Goal: Contribute content: Contribute content

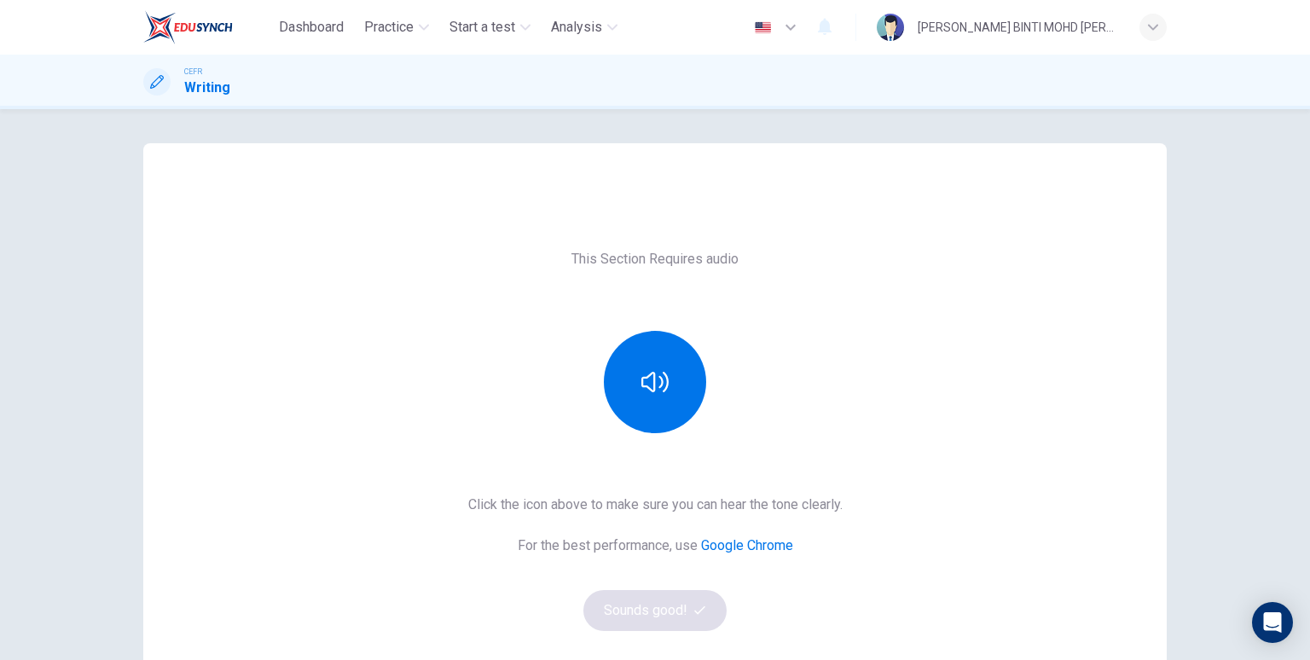
click at [653, 618] on div "Click the icon above to make sure you can hear the tone clearly. For the best p…" at bounding box center [655, 562] width 374 height 136
click at [651, 379] on icon "button" at bounding box center [654, 381] width 27 height 27
click at [662, 614] on button "Sounds good!" at bounding box center [654, 610] width 143 height 41
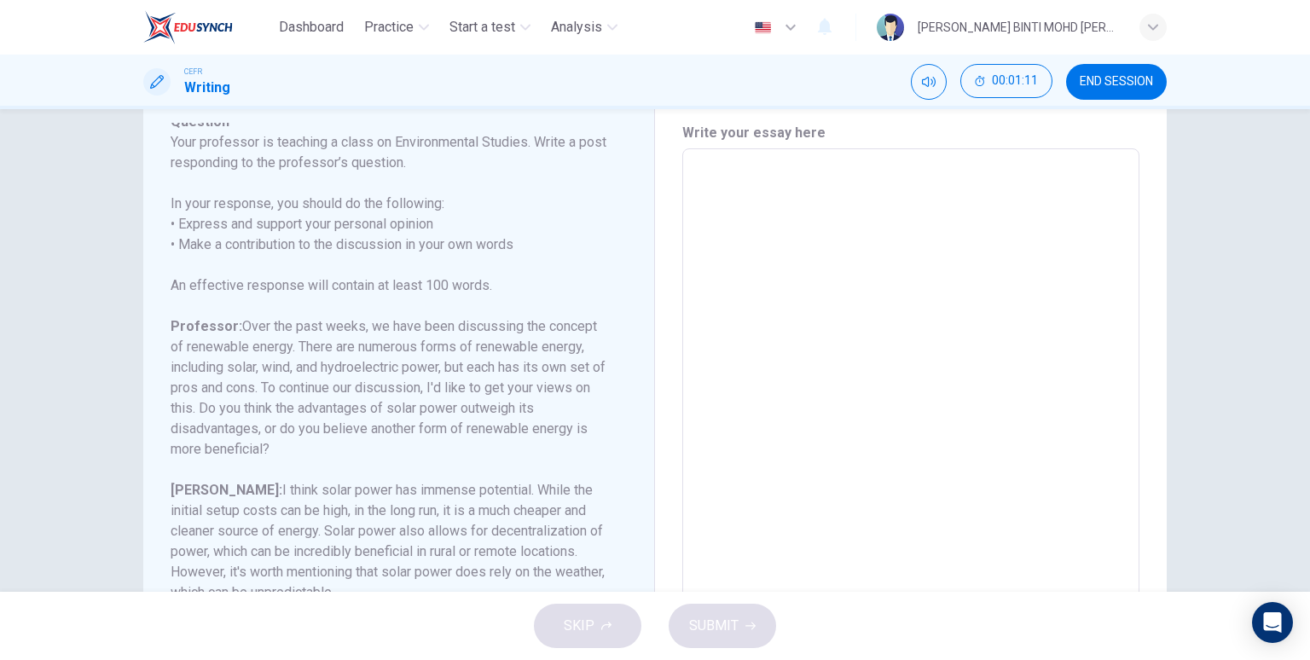
scroll to position [56, 0]
click at [399, 400] on h6 "Professor: Over the past weeks, we have been discussing the concept of renewabl…" at bounding box center [389, 386] width 436 height 143
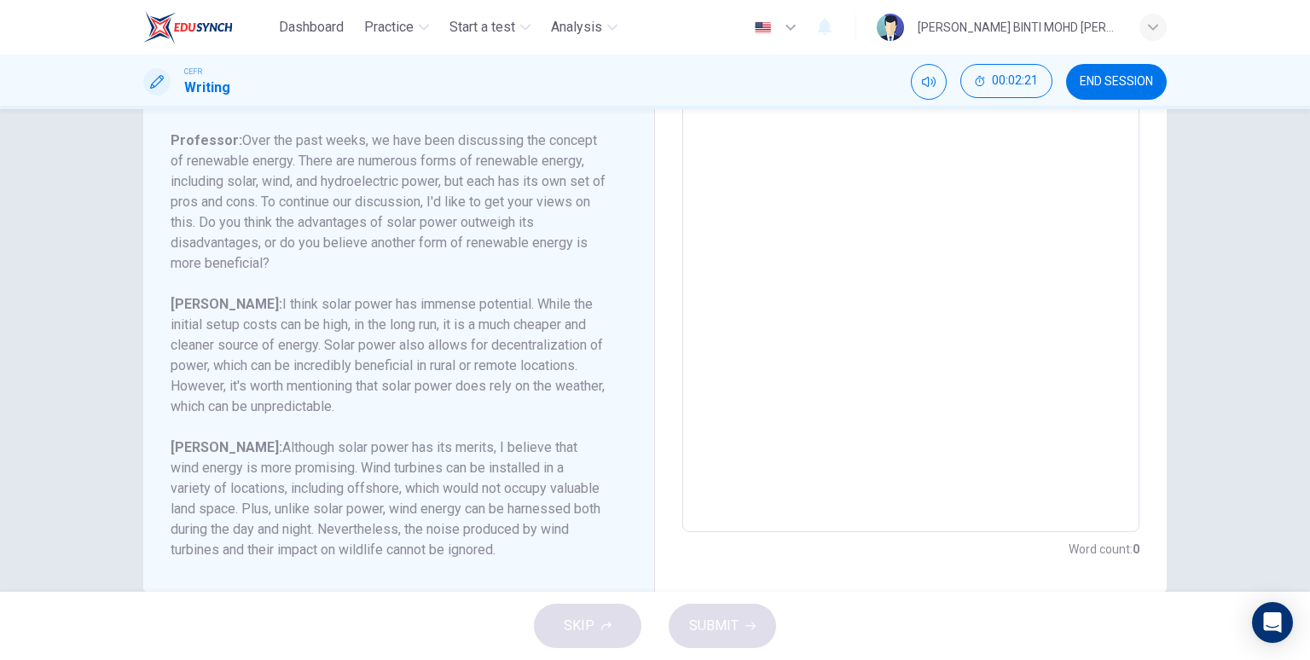
scroll to position [276, 0]
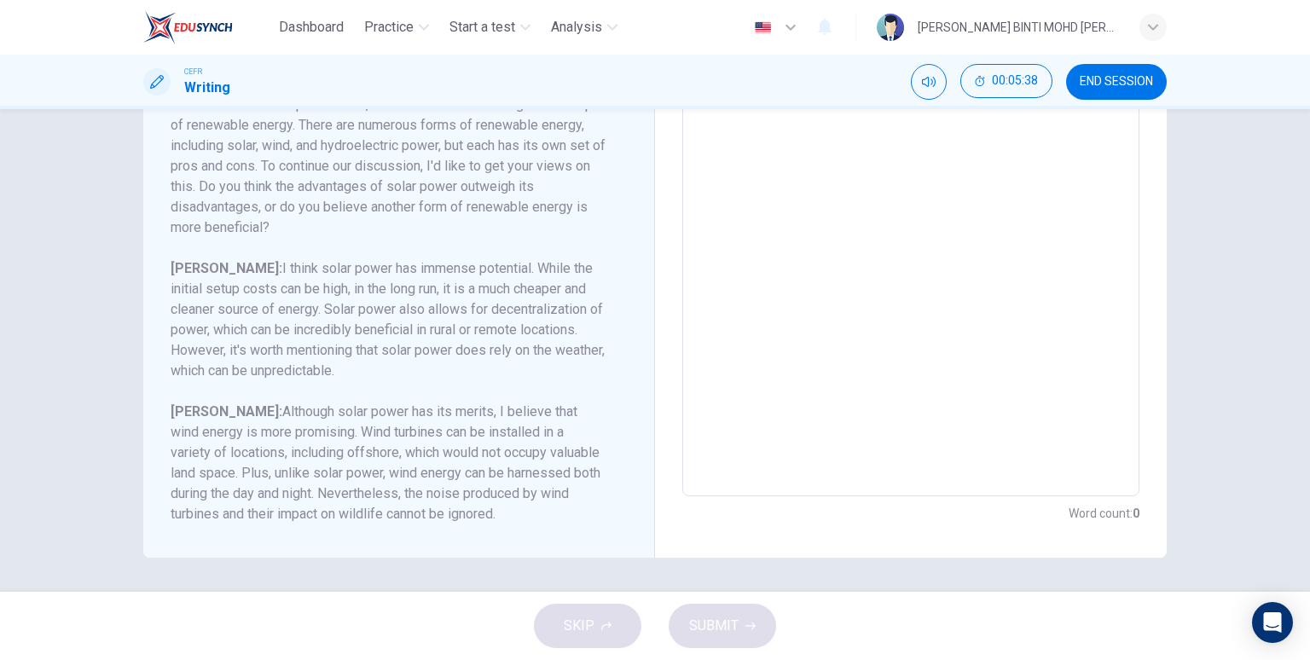
click at [592, 639] on div "SKIP SUBMIT" at bounding box center [655, 626] width 1310 height 68
click at [714, 307] on textarea at bounding box center [910, 211] width 433 height 541
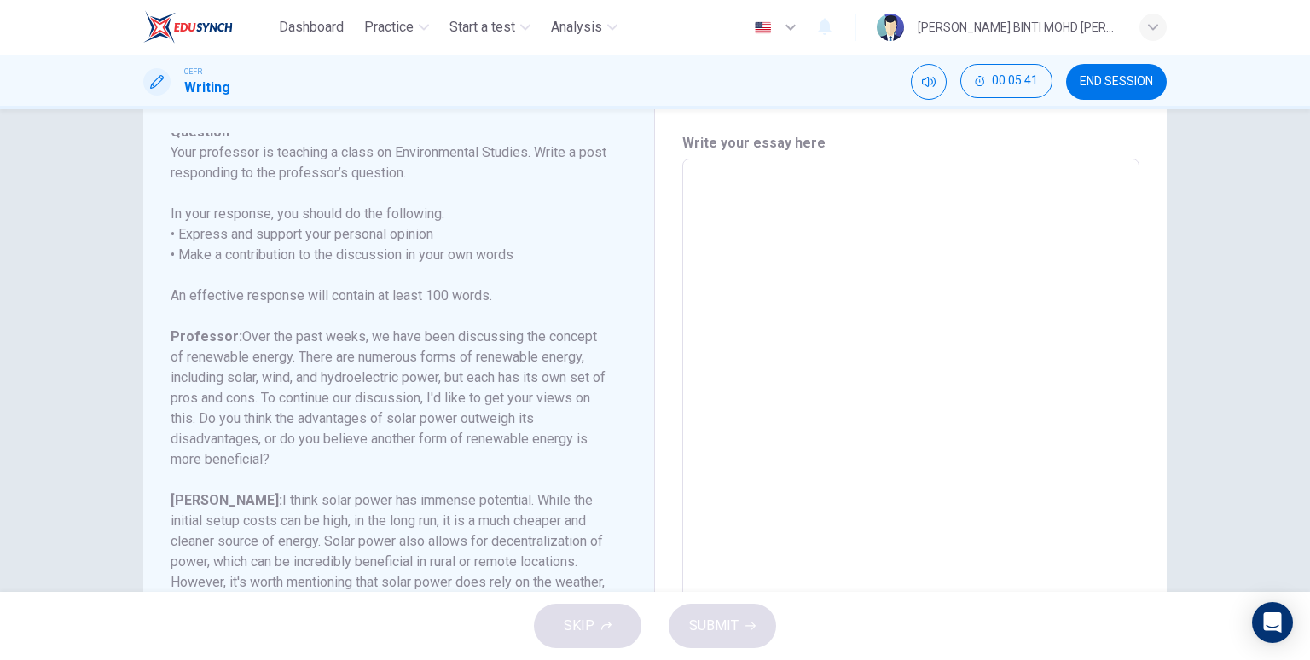
scroll to position [41, 0]
type textarea "n"
type textarea "x"
type textarea "nb"
type textarea "x"
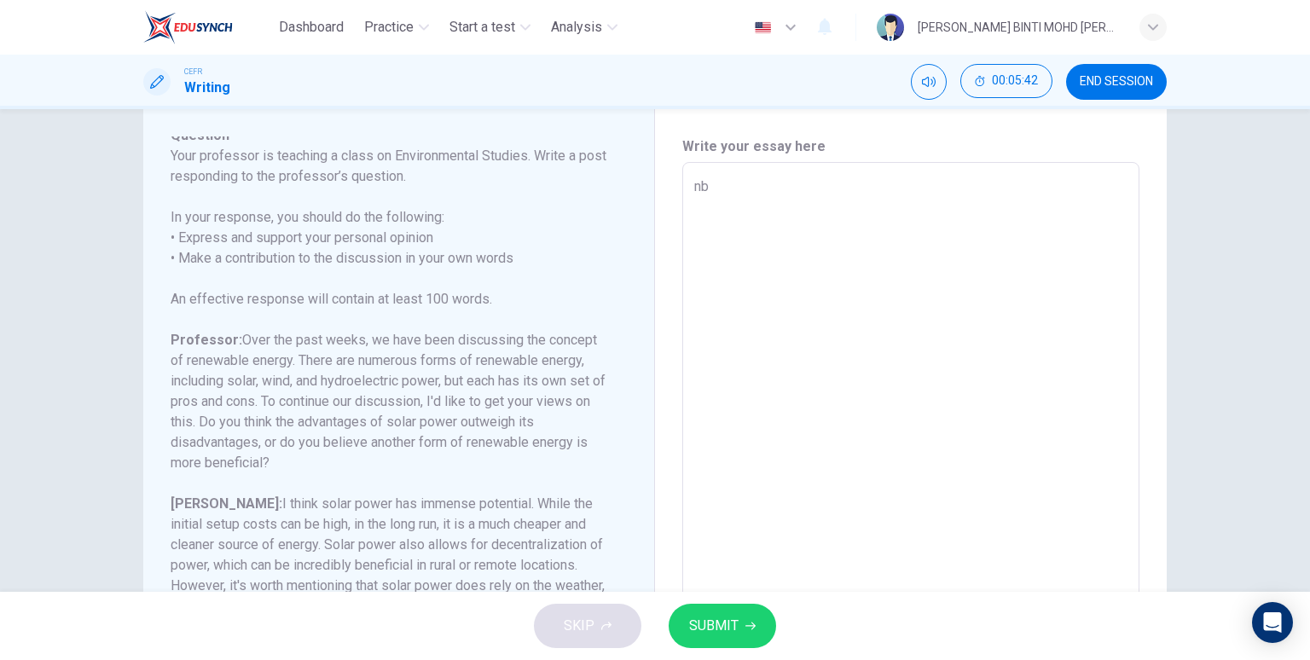
type textarea "n"
type textarea "x"
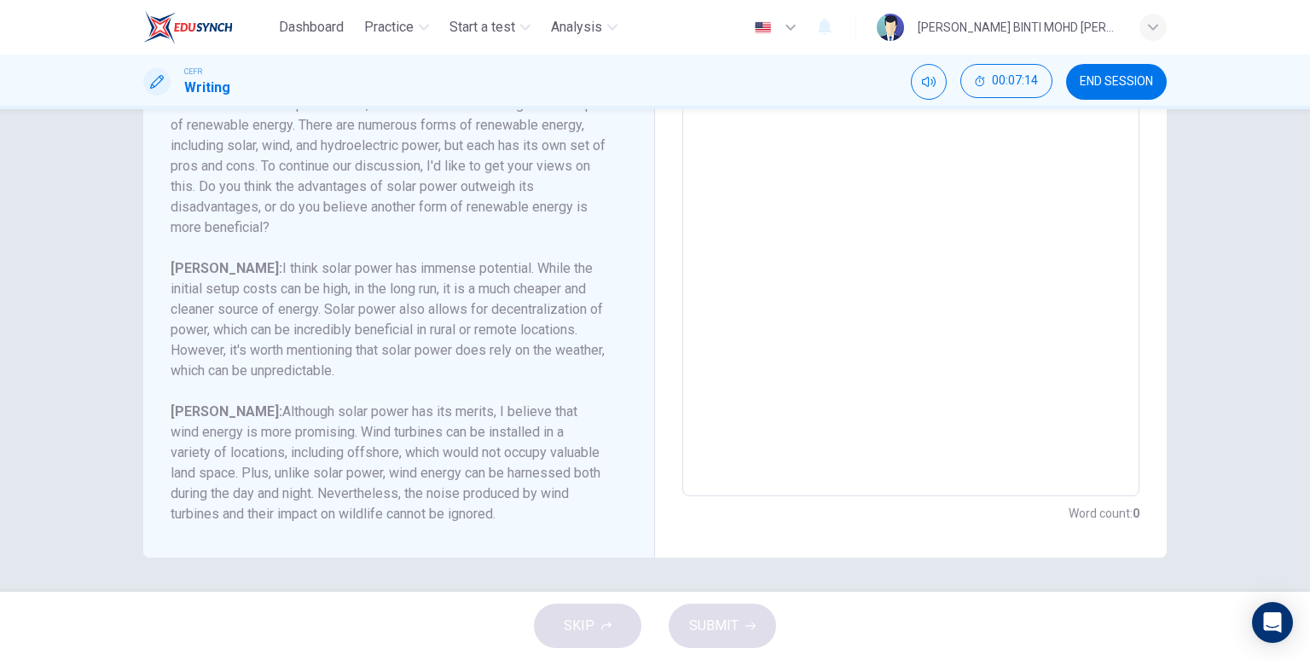
scroll to position [0, 0]
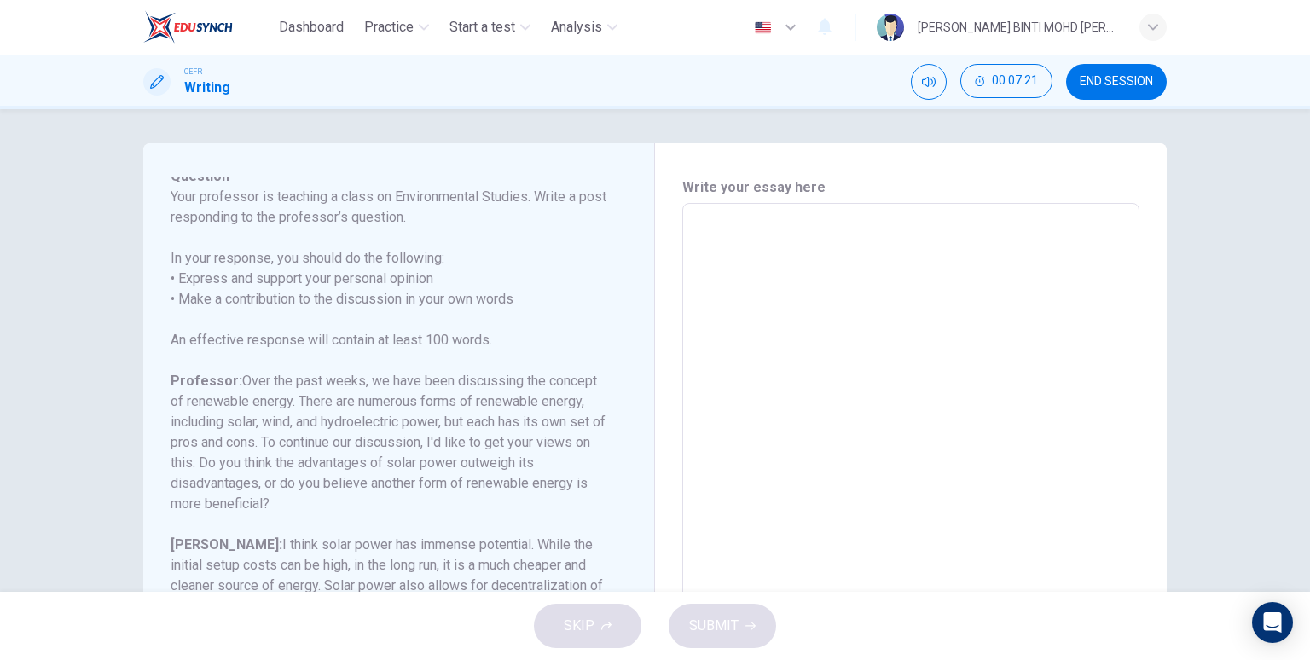
type textarea "r"
type textarea "x"
type textarea "re"
type textarea "x"
type textarea "ren"
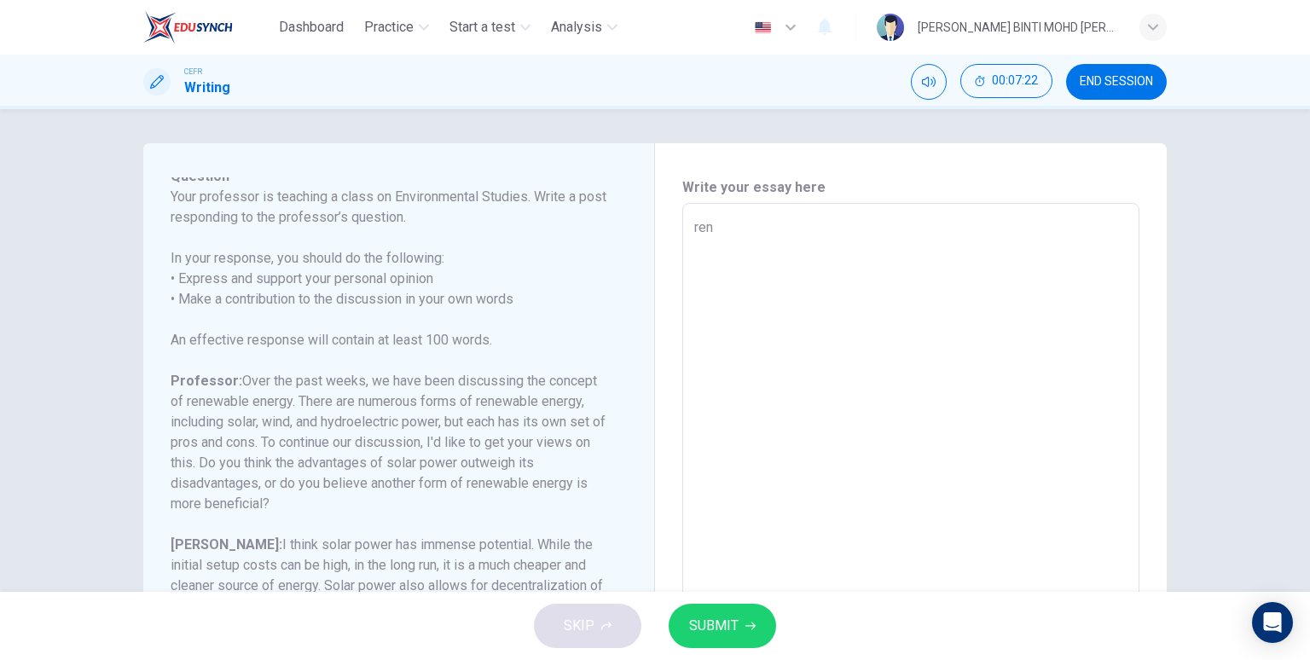
type textarea "x"
type textarea "[PERSON_NAME]"
type textarea "x"
type textarea "renew"
type textarea "x"
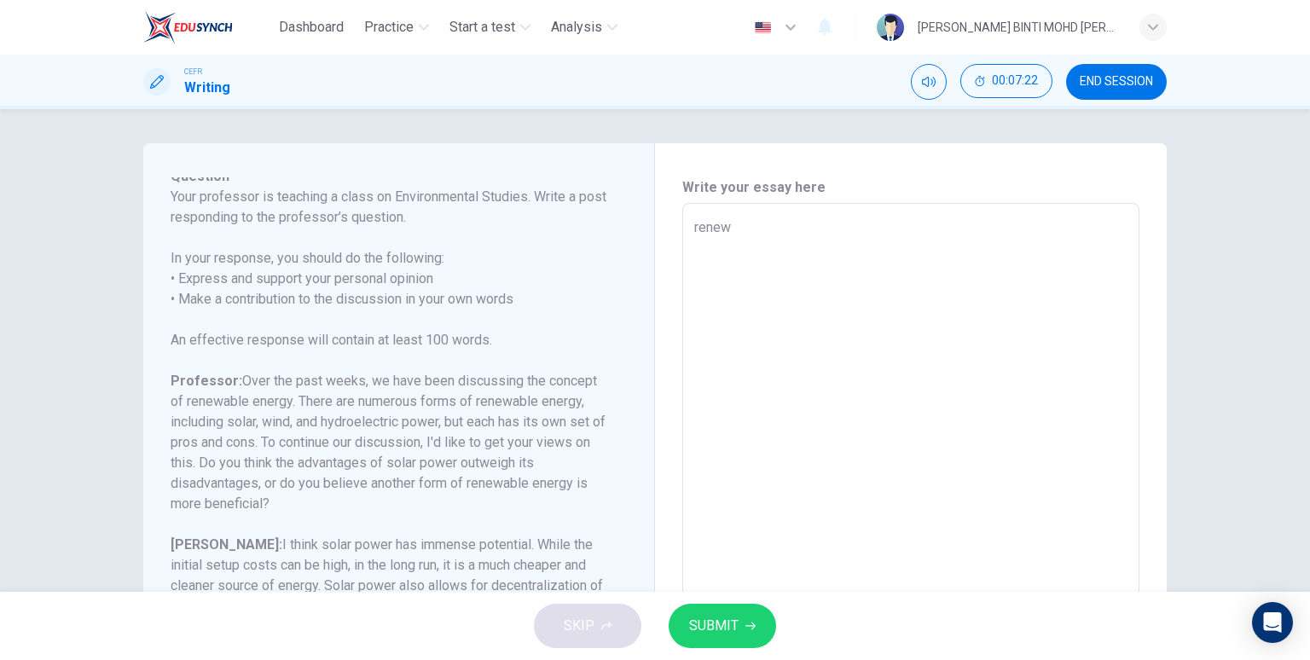
type textarea "renewa"
type textarea "x"
type textarea "renewab"
type textarea "x"
type textarea "renewabl"
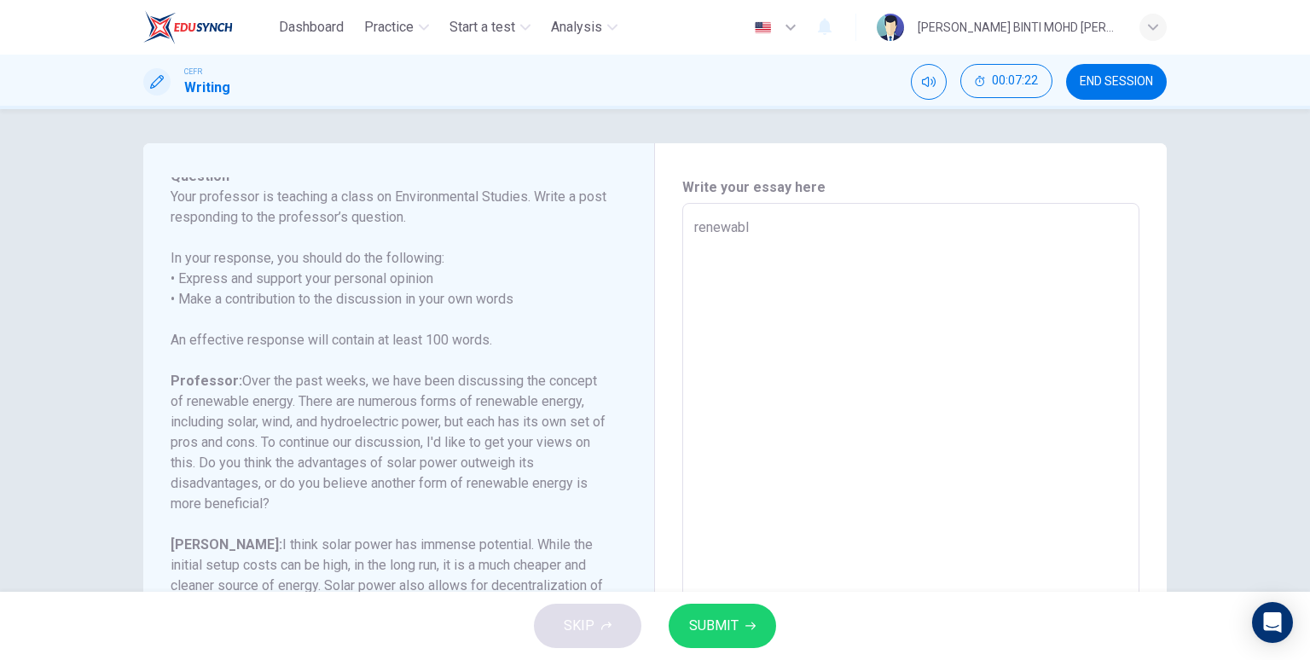
type textarea "x"
type textarea "renewable"
type textarea "x"
type textarea "renewable"
type textarea "x"
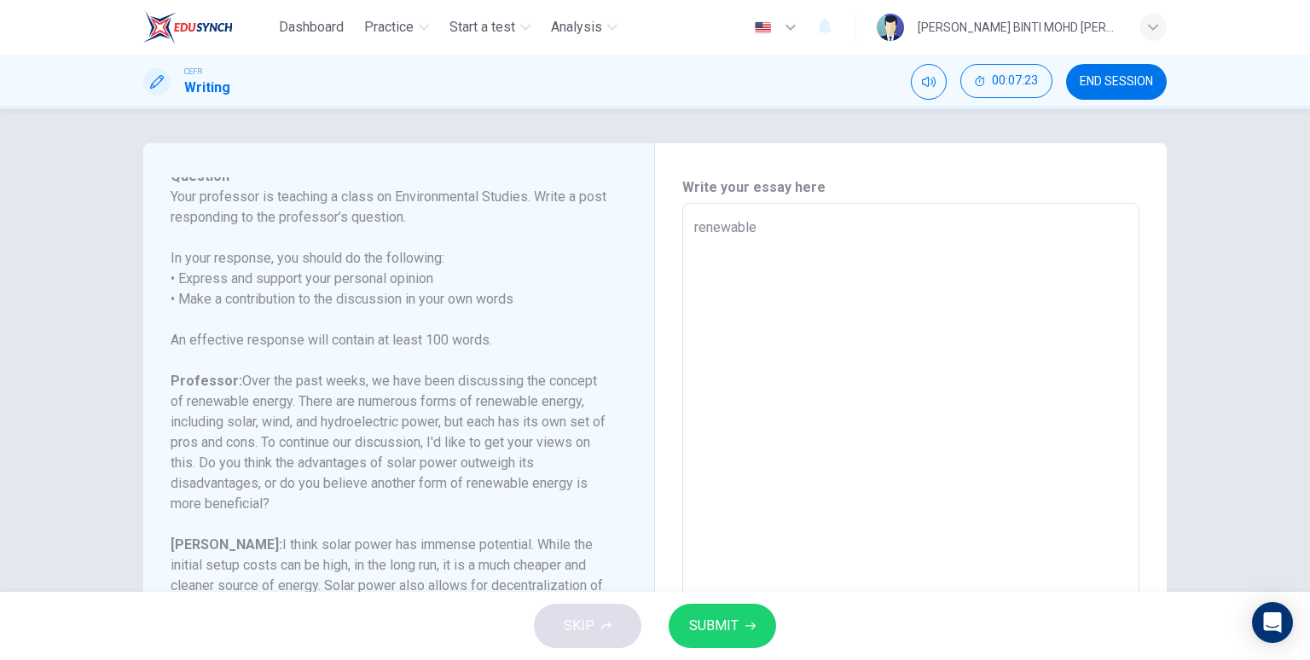
type textarea "renewable e"
type textarea "x"
type textarea "renewable en"
type textarea "x"
type textarea "renewable ene"
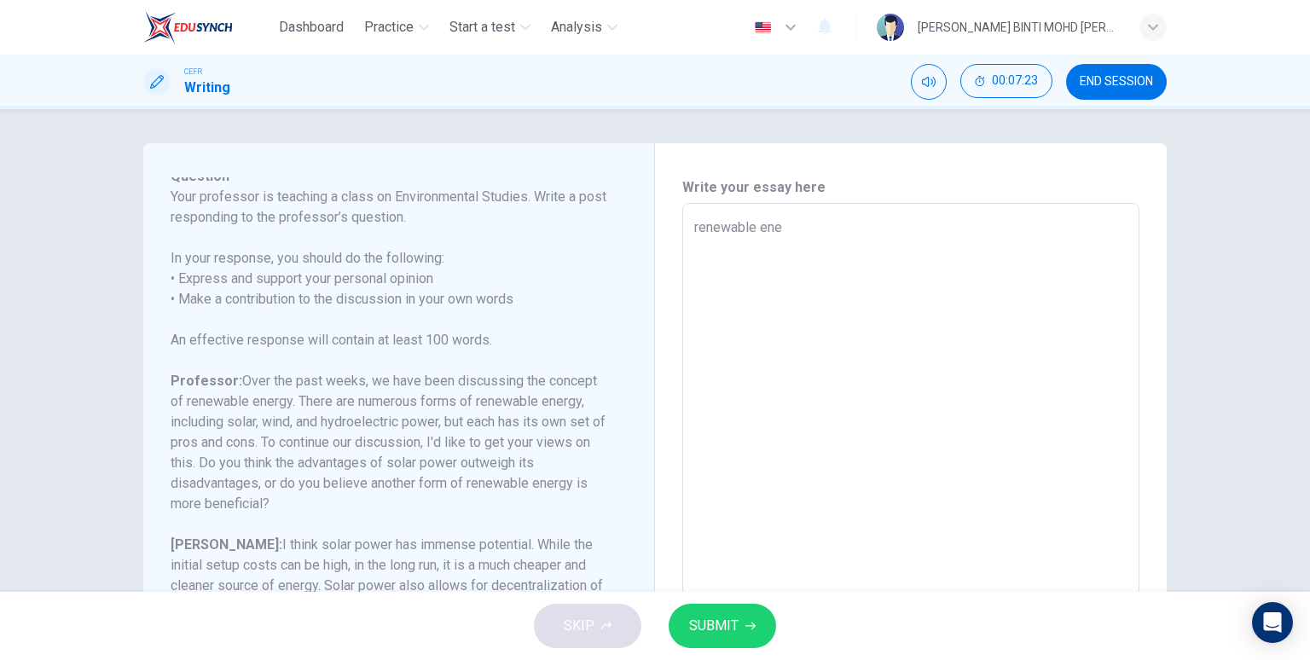
type textarea "x"
type textarea "renewable eneg"
type textarea "x"
type textarea "renewable enegr"
type textarea "x"
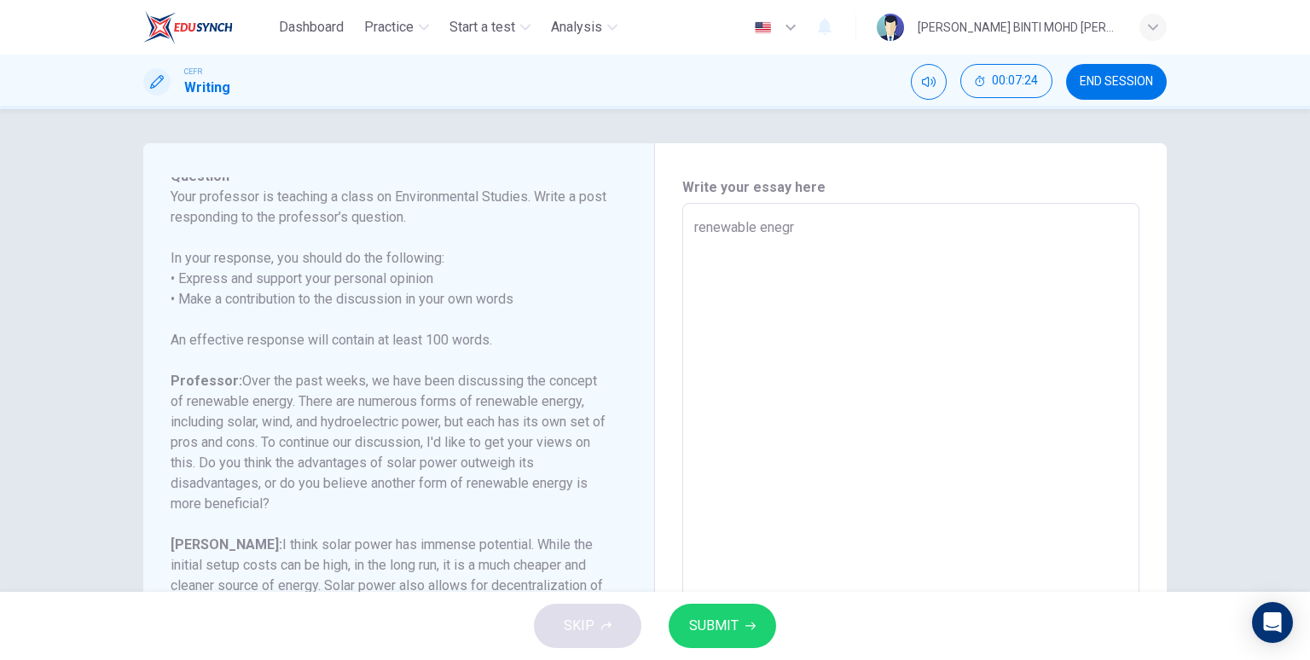
type textarea "renewable enegry"
type textarea "x"
type textarea "renewable enegry"
type textarea "x"
type textarea "renewable enegry h"
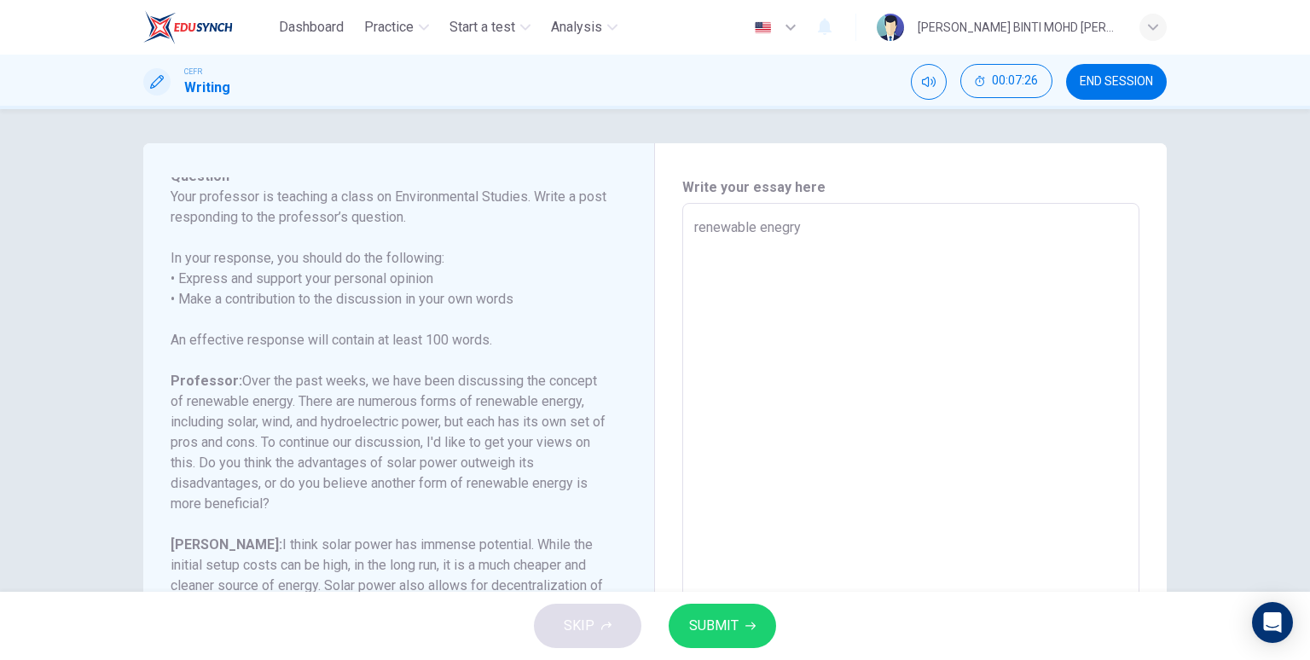
type textarea "x"
type textarea "renewable enegry ha"
type textarea "x"
type textarea "renewable enegry has"
type textarea "x"
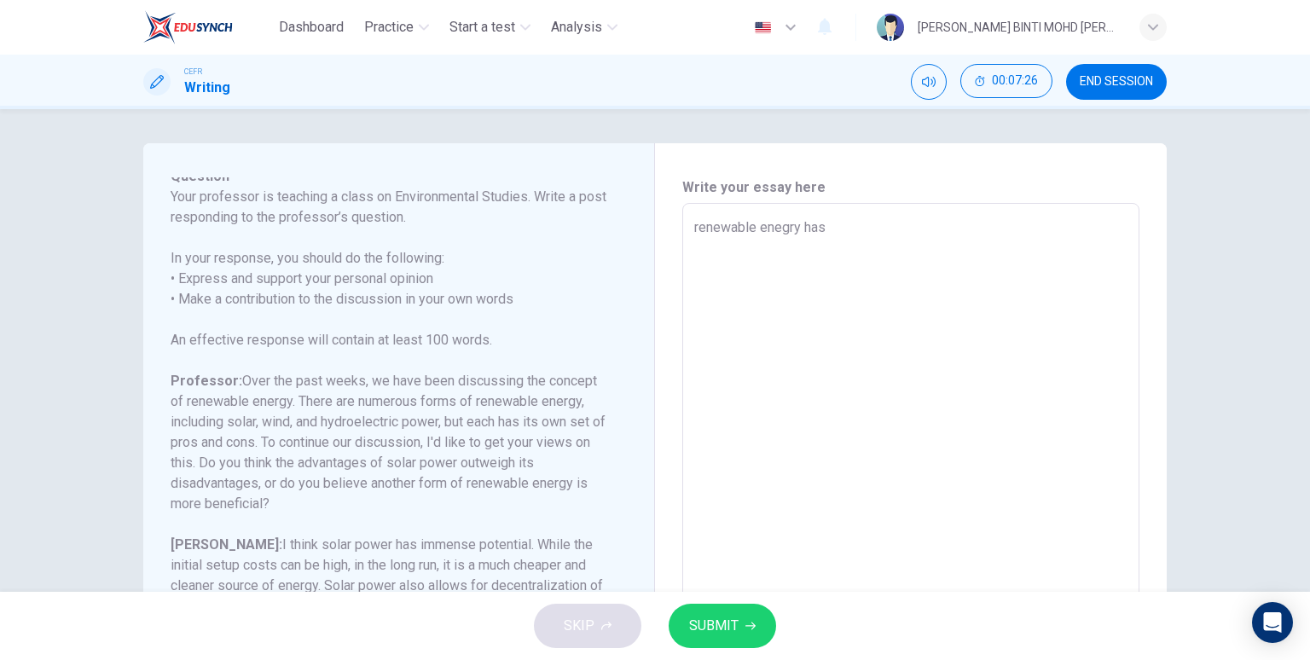
type textarea "renewable enegry has"
type textarea "x"
type textarea "renewable enegry has b"
type textarea "x"
type textarea "renewable enegry has be"
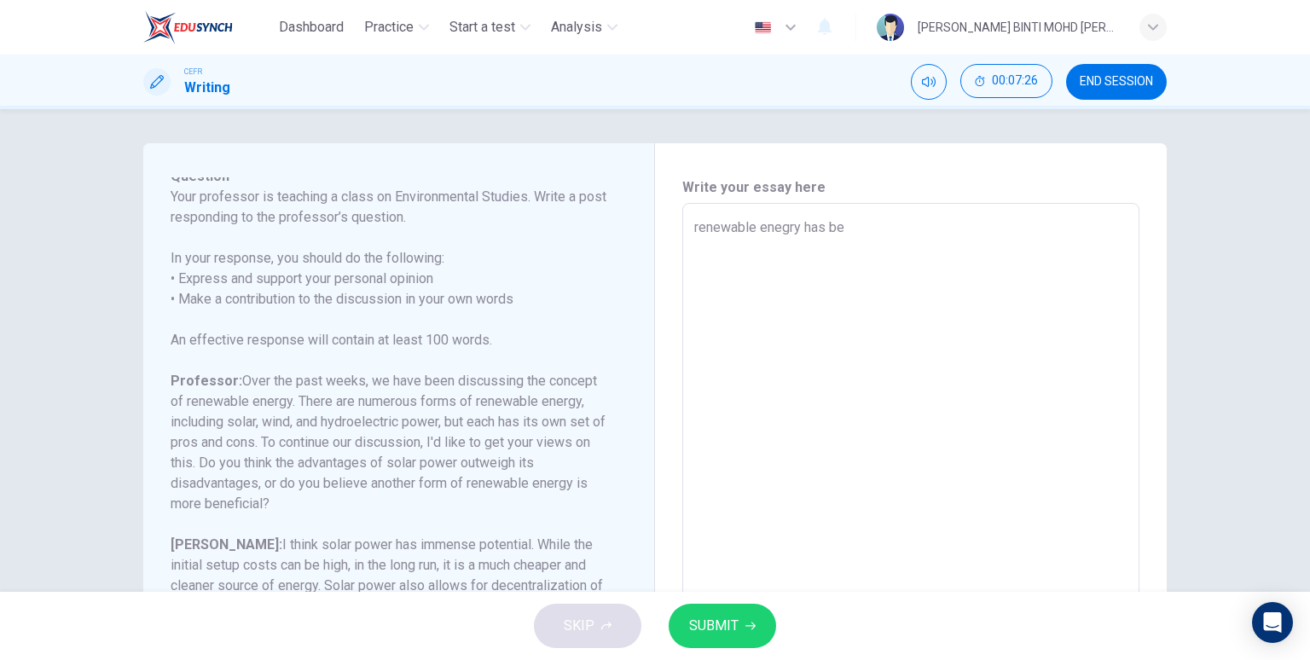
type textarea "x"
type textarea "renewable enegry has bec"
type textarea "x"
type textarea "renewable enegry has beco"
type textarea "x"
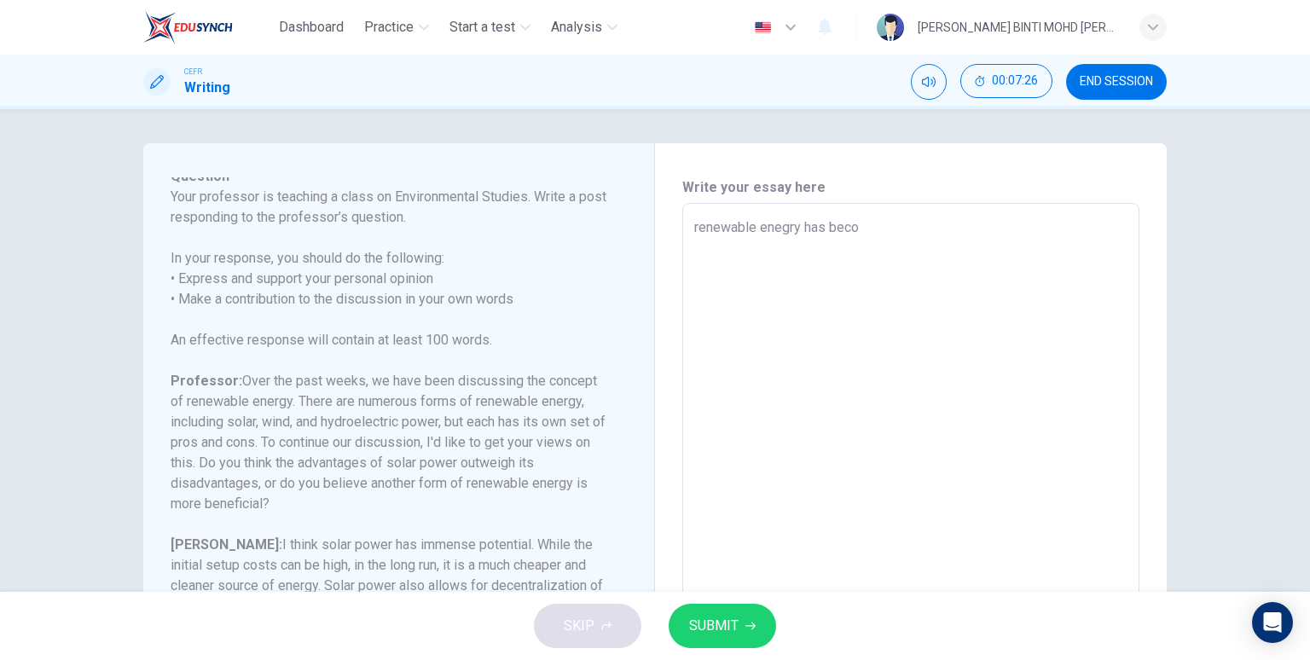
type textarea "renewable enegry has becom"
type textarea "x"
type textarea "renewable enegry has become"
type textarea "x"
type textarea "renewable enegry has become"
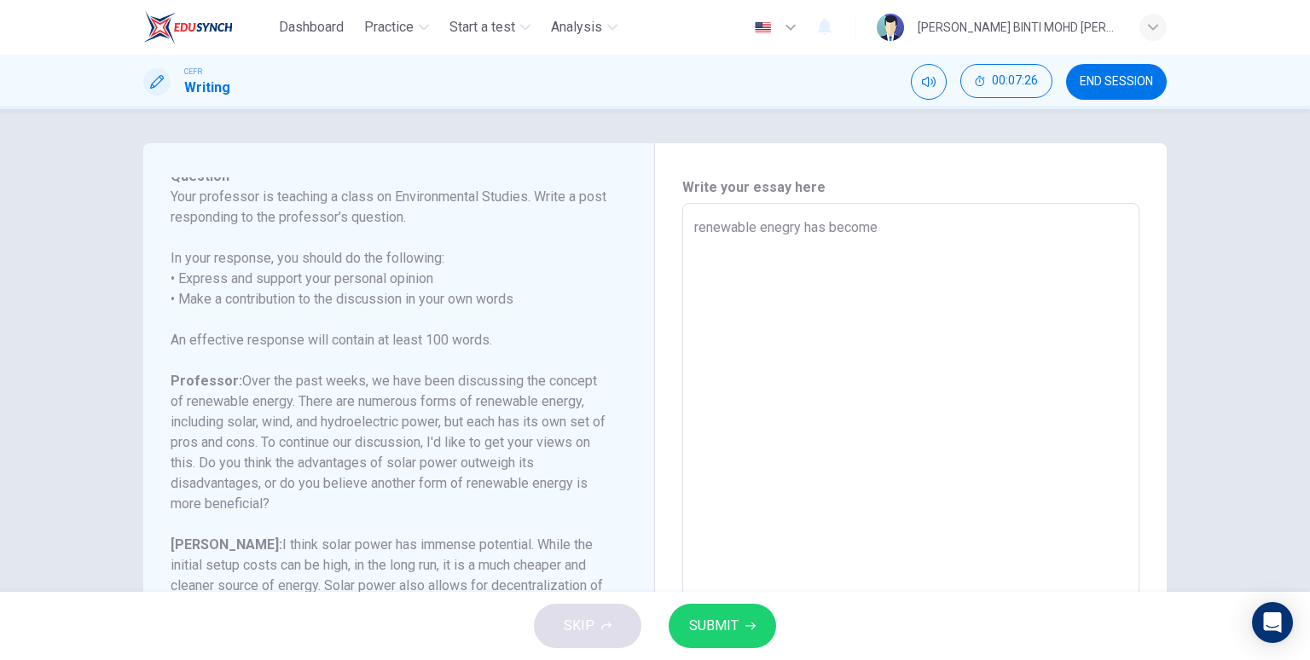
type textarea "x"
type textarea "renewable enegry has become a"
type textarea "x"
type textarea "renewable enegry has become a"
type textarea "x"
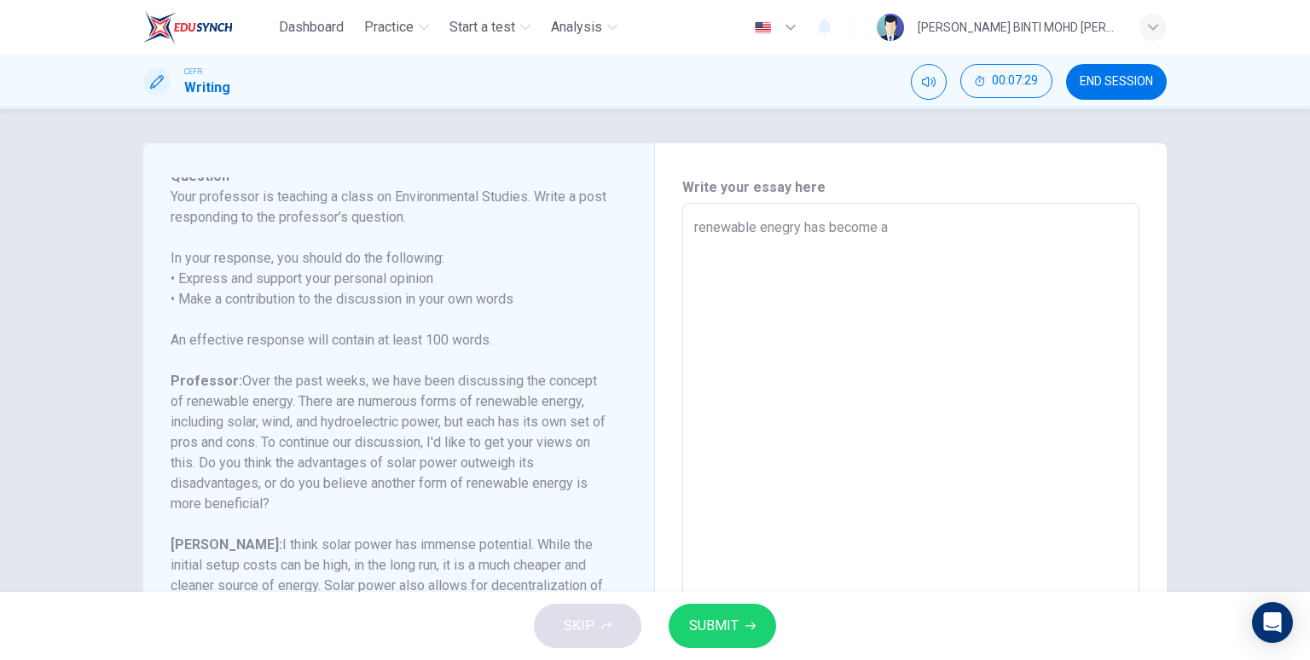
type textarea "renewable enegry has become a s"
type textarea "x"
type textarea "renewable enegry has become a si"
type textarea "x"
type textarea "renewable enegry has become a sig"
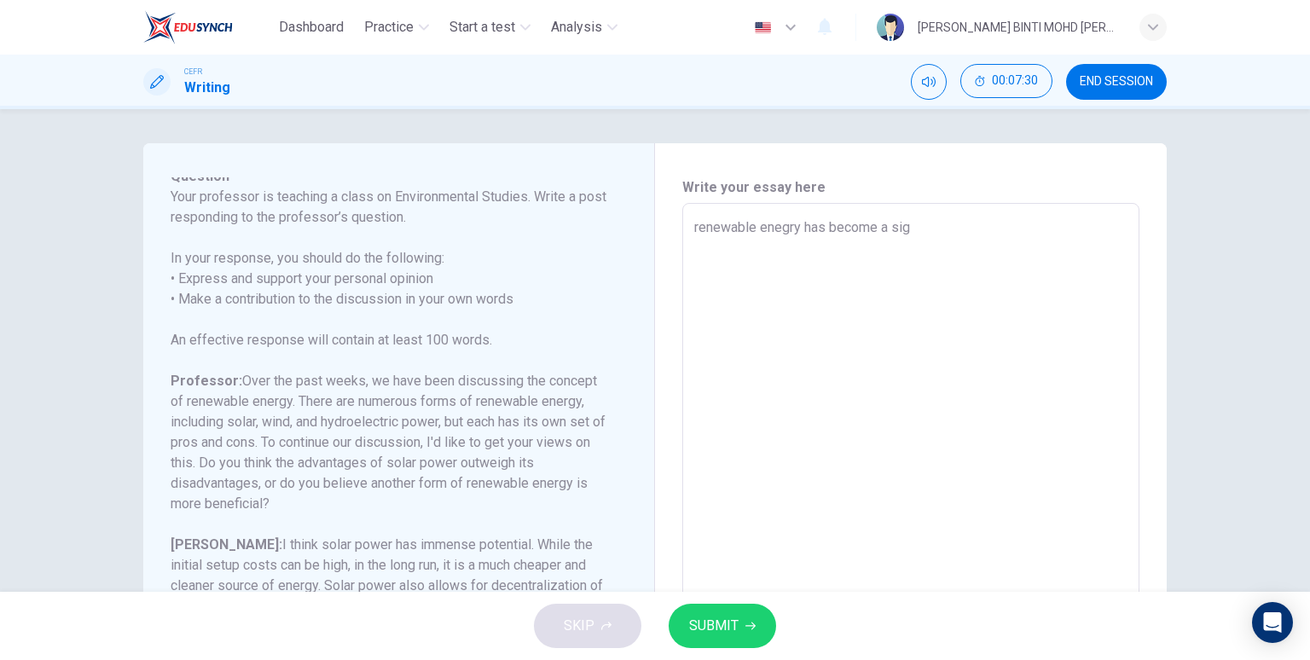
type textarea "x"
type textarea "renewable enegry has become a sign"
type textarea "x"
type textarea "renewable enegry has become a signj"
type textarea "x"
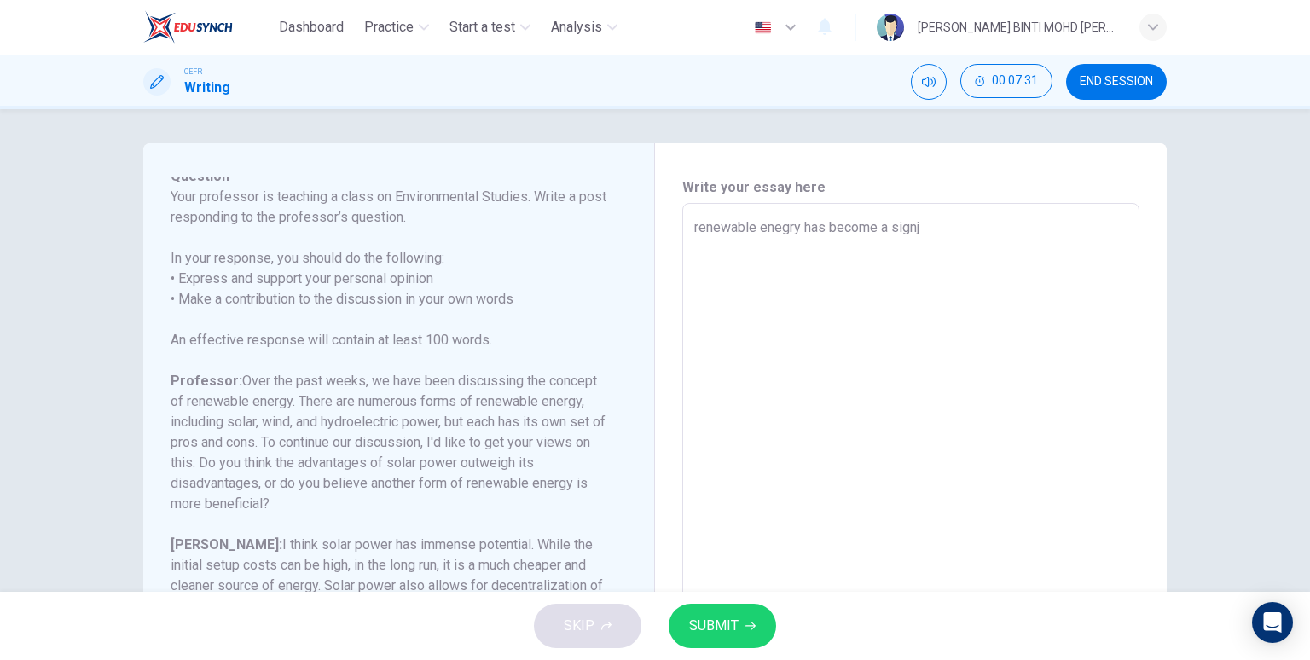
type textarea "renewable enegry has become a sign"
type textarea "x"
type textarea "renewable enegry has become a signi"
type textarea "x"
type textarea "renewable enegry has become a signif"
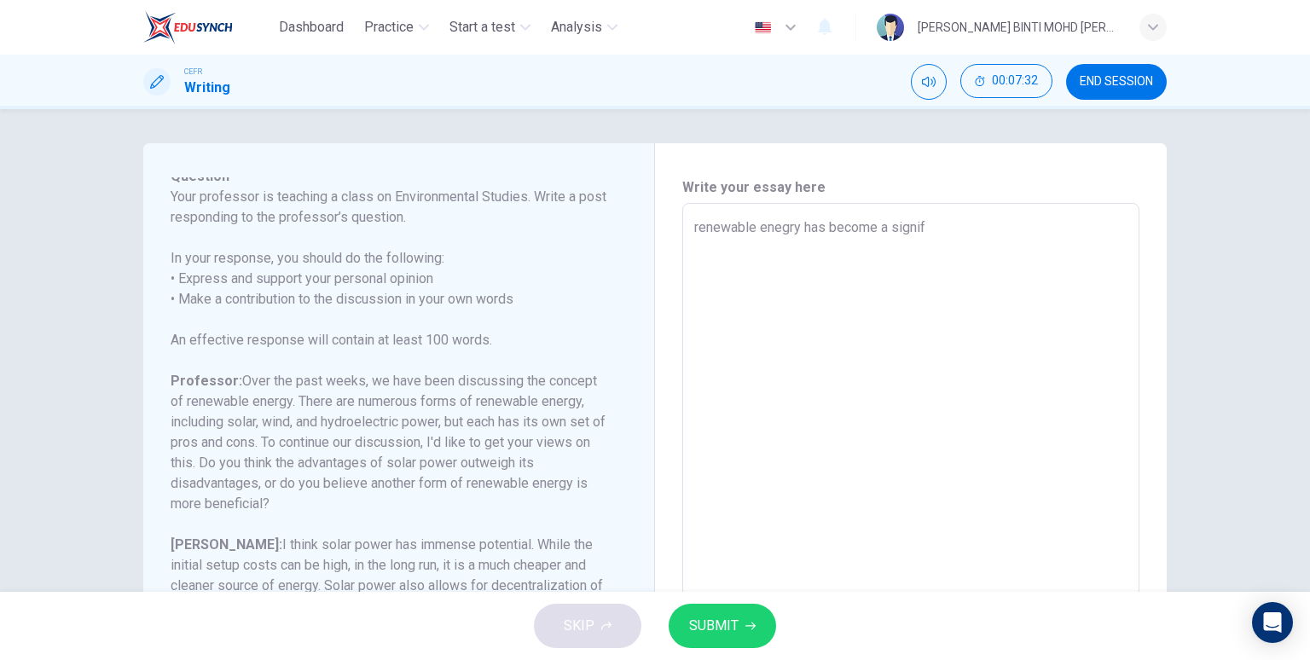
type textarea "x"
type textarea "renewable enegry has become a signifi"
type textarea "x"
type textarea "renewable enegry has become a signific"
type textarea "x"
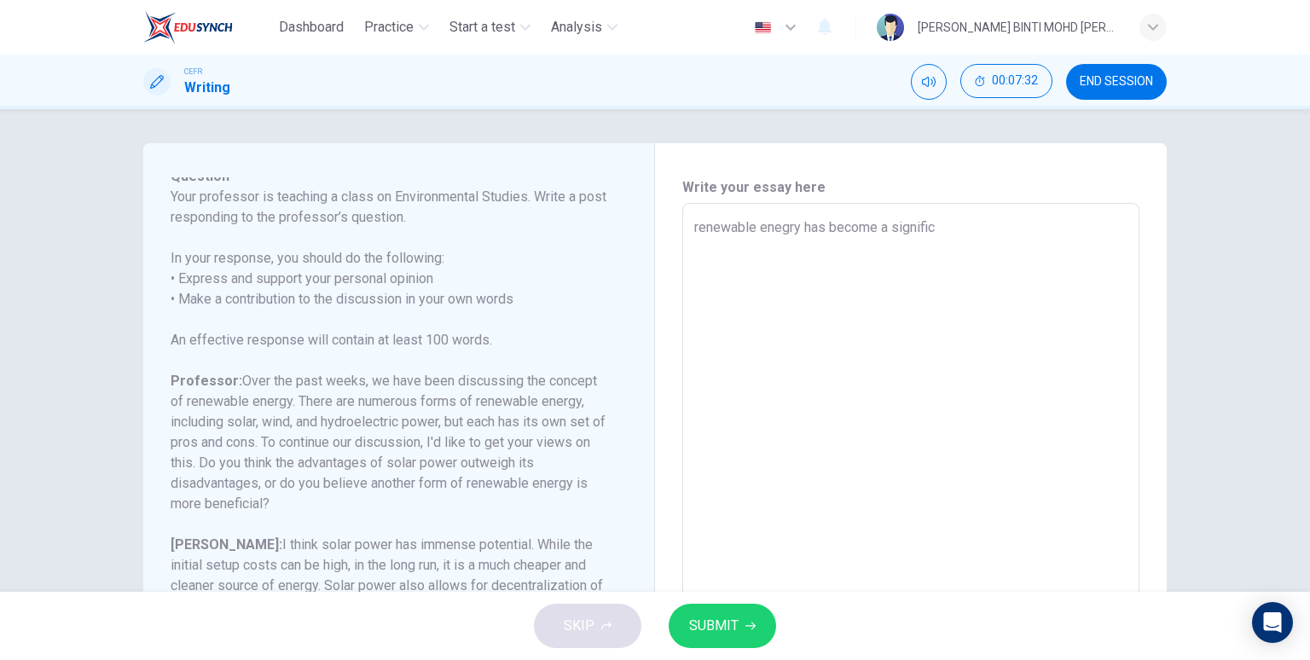
type textarea "renewable enegry has become a significa"
type textarea "x"
type textarea "renewable enegry has become a significan"
type textarea "x"
type textarea "renewable enegry has become a significant"
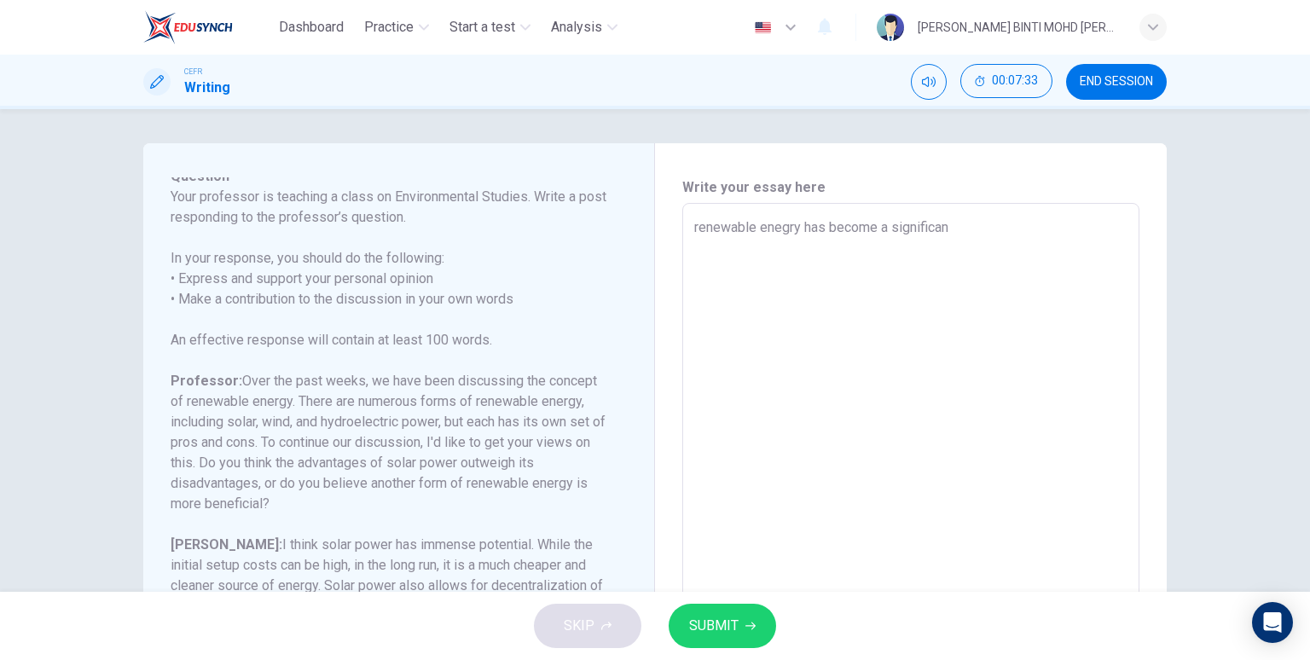
type textarea "x"
type textarea "renewable enegry has become a significant"
type textarea "x"
type textarea "renewable enegry has become a significant p"
type textarea "x"
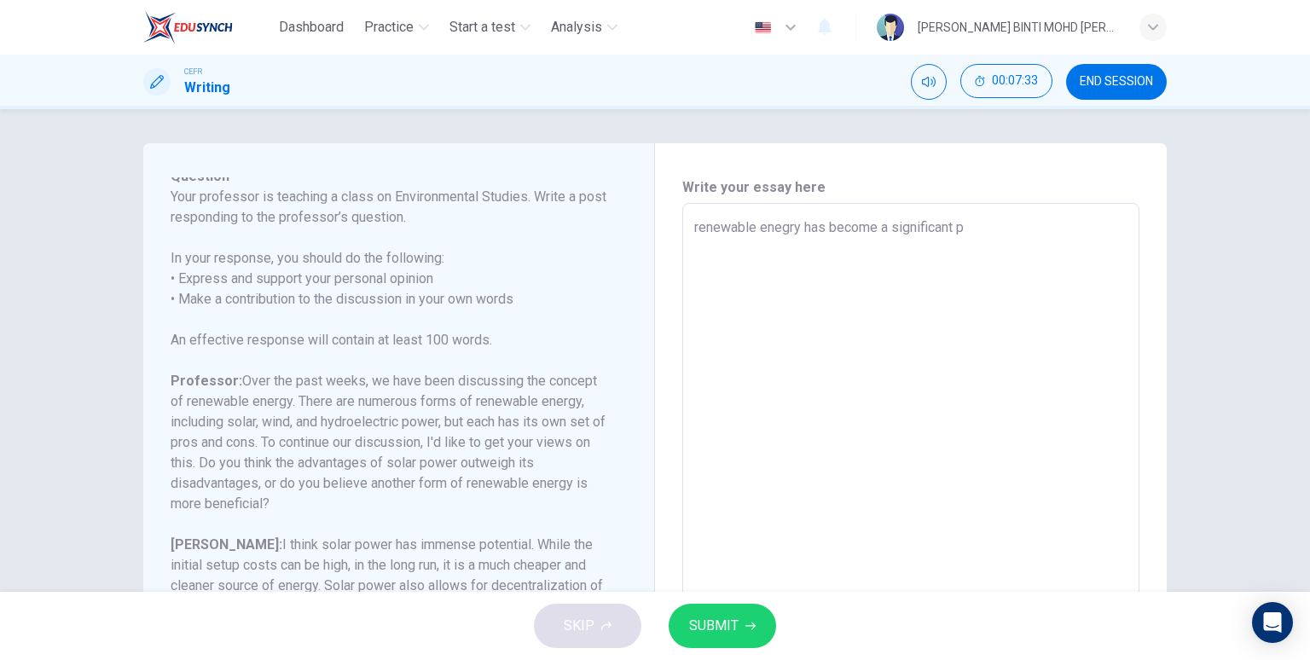
type textarea "renewable enegry has become a significant pa"
type textarea "x"
type textarea "renewable enegry has become a significant par"
type textarea "x"
type textarea "renewable enegry has become a significant part"
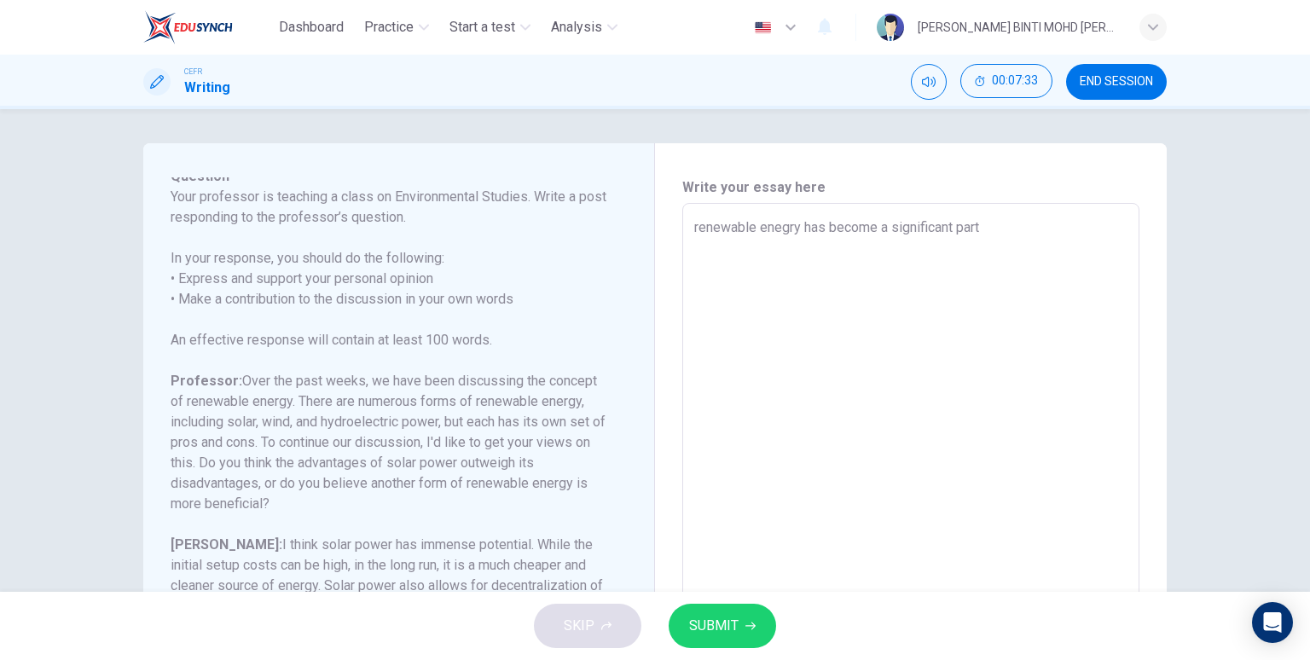
type textarea "x"
type textarea "renewable enegry has become a significant part"
type textarea "x"
type textarea "renewable enegry has become a significant part o"
type textarea "x"
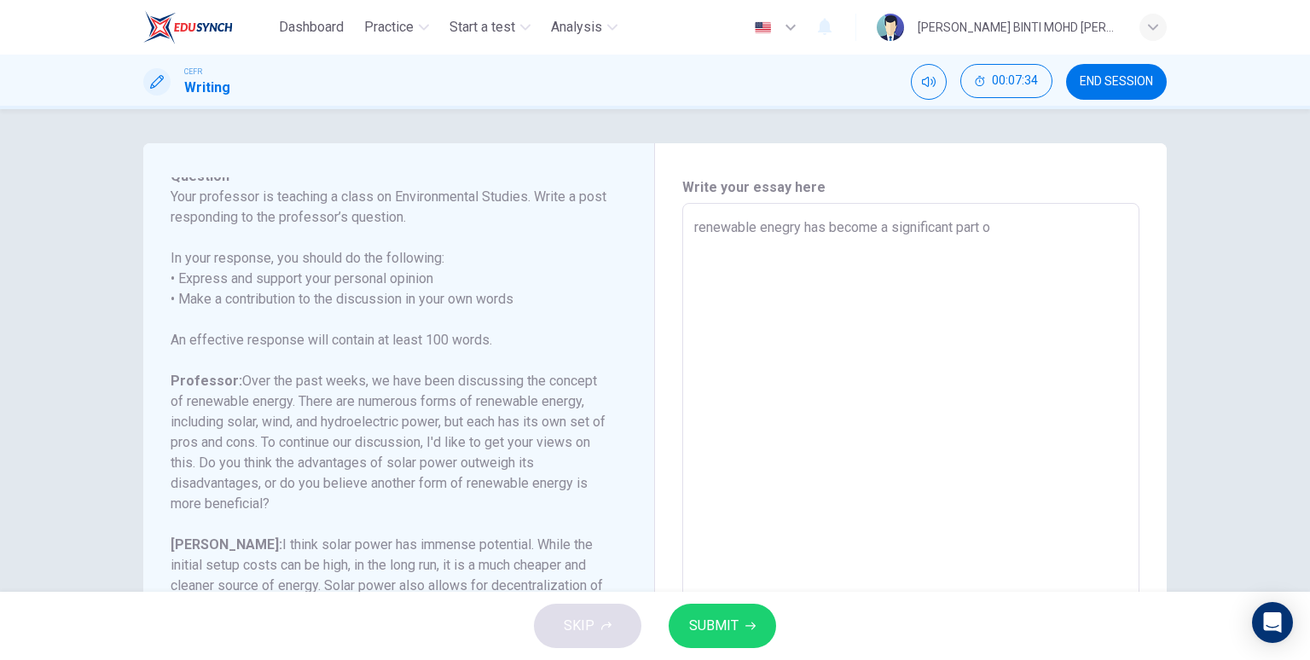
type textarea "renewable enegry has become a significant part o f"
type textarea "x"
type textarea "renewable enegry has become a significant part o"
type textarea "x"
type textarea "renewable enegry has become a significant part o"
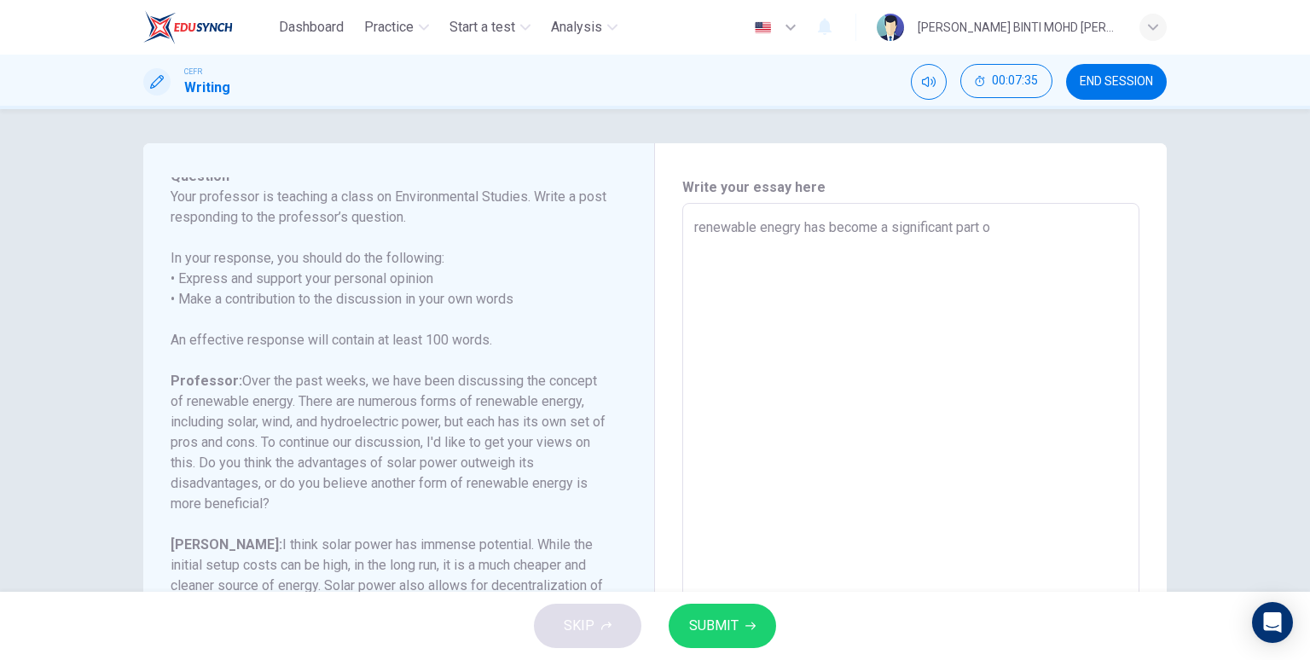
type textarea "x"
type textarea "renewable enegry has become a significant part of"
type textarea "x"
type textarea "renewable enegry has become a significant part of"
type textarea "x"
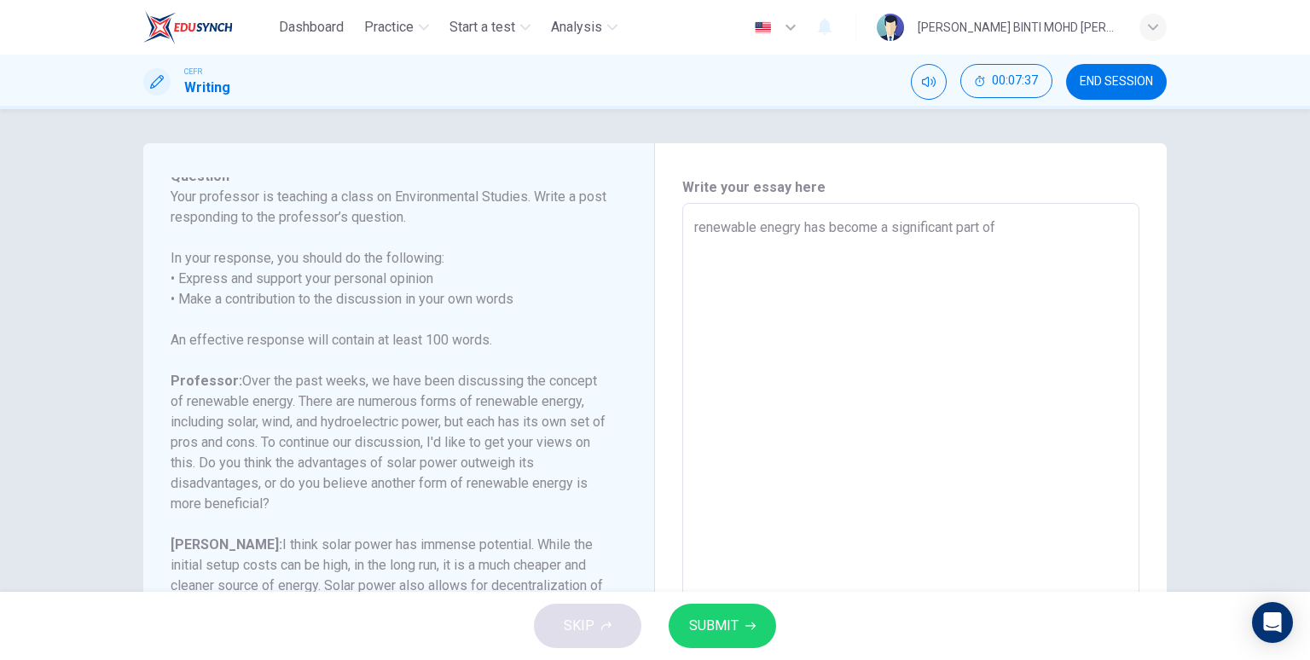
type textarea "renewable enegry has become a significant part of t"
type textarea "x"
type textarea "renewable enegry has become a significant part of th"
type textarea "x"
type textarea "renewable enegry has become a significant part of the"
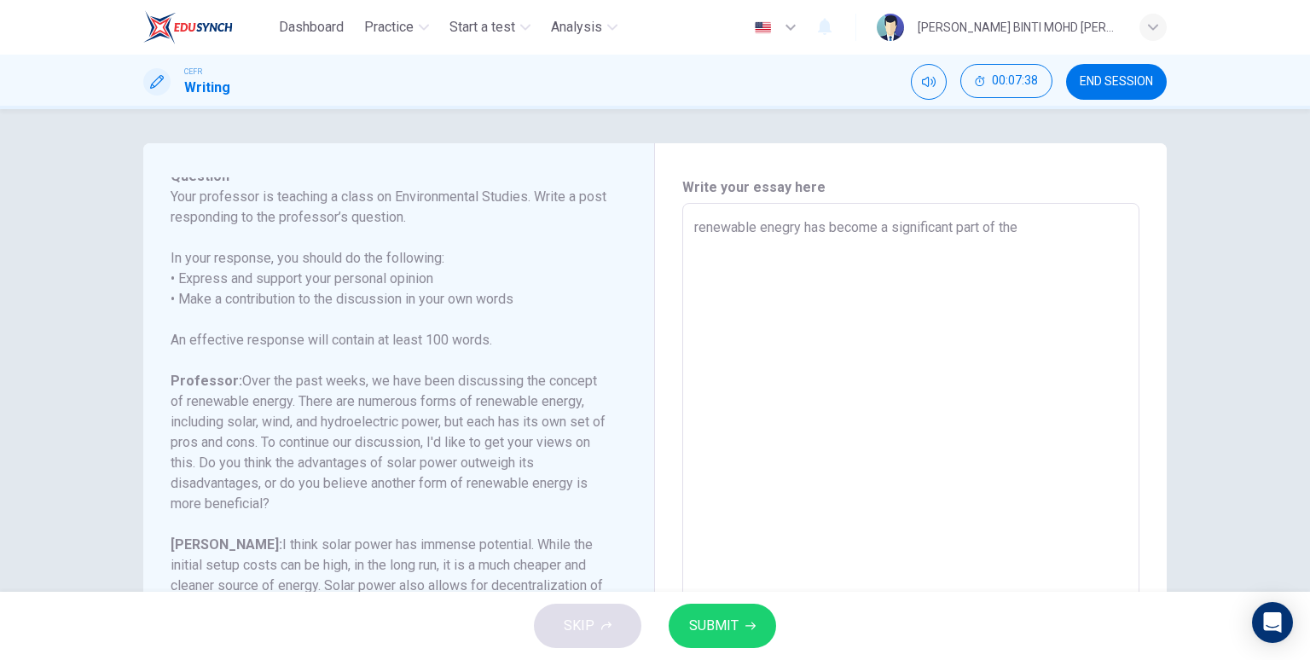
type textarea "x"
type textarea "renewable enegry has become a significant part of the"
type textarea "x"
type textarea "renewable enegry has become a significant part of the h"
type textarea "x"
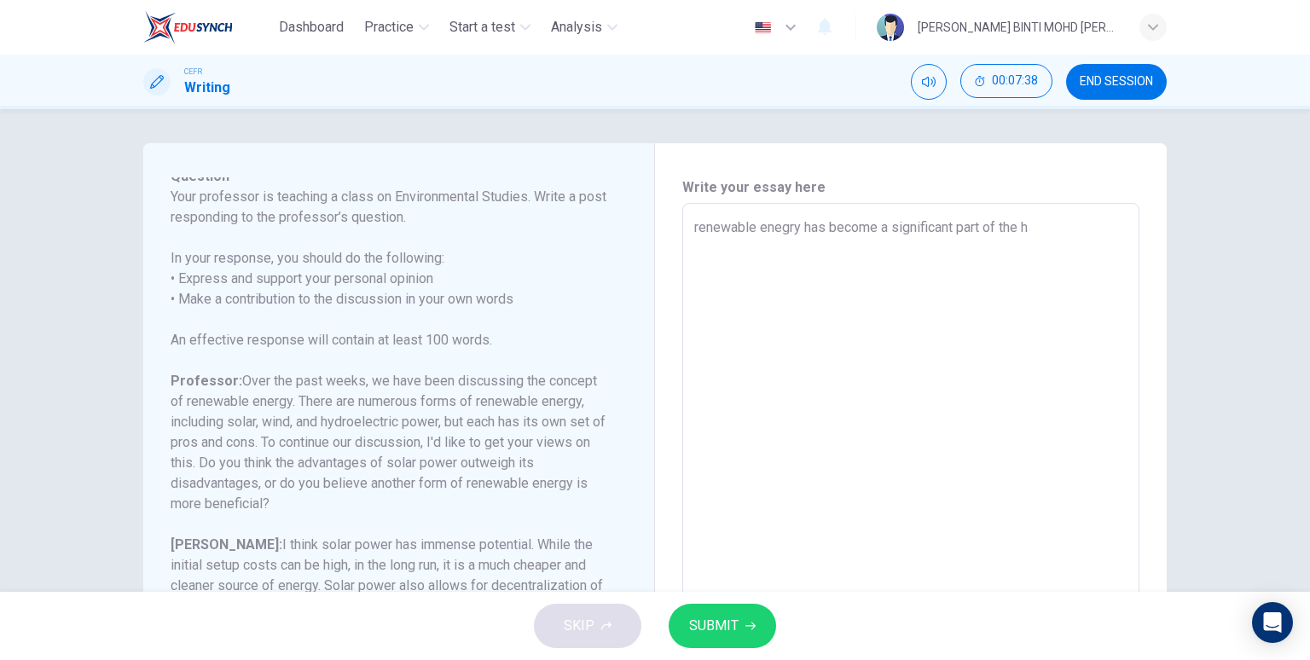
type textarea "renewable enegry has become a significant part of the hu"
type textarea "x"
type textarea "renewable enegry has become a significant part of the hum"
type textarea "x"
type textarea "renewable enegry has become a significant part of the huma"
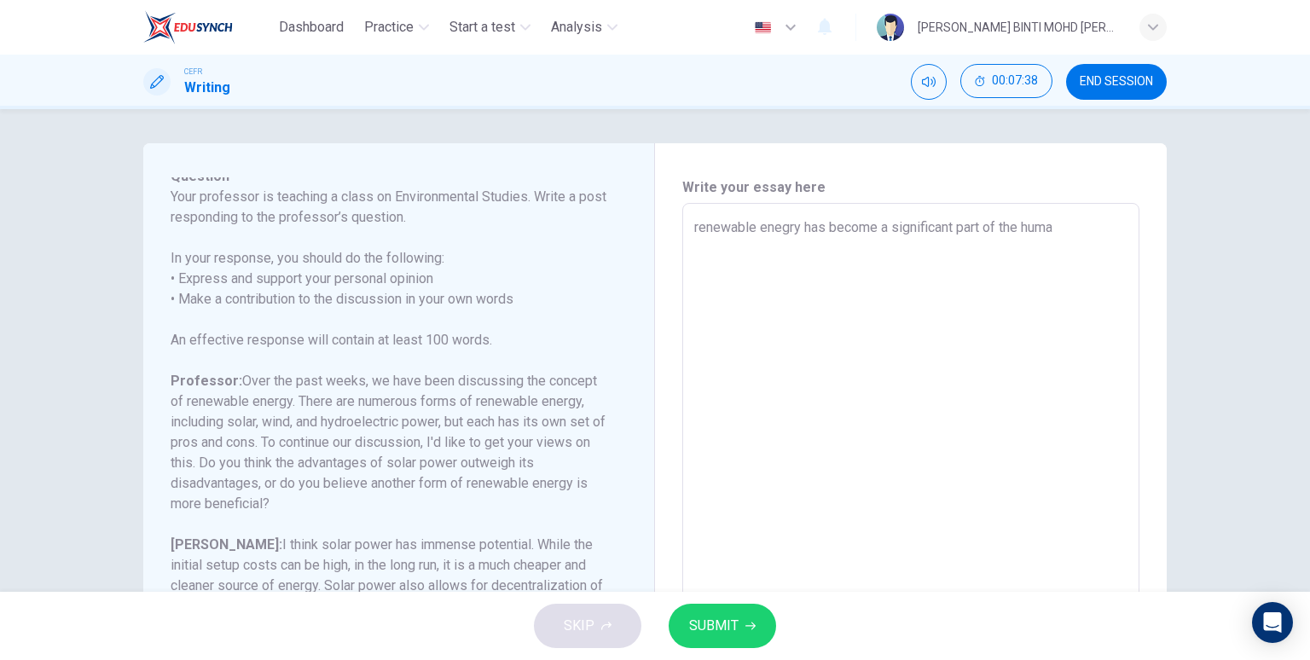
type textarea "x"
type textarea "renewable enegry has become a significant part of the human"
type textarea "x"
type textarea "renewable enegry has become a significant part of the humand"
type textarea "x"
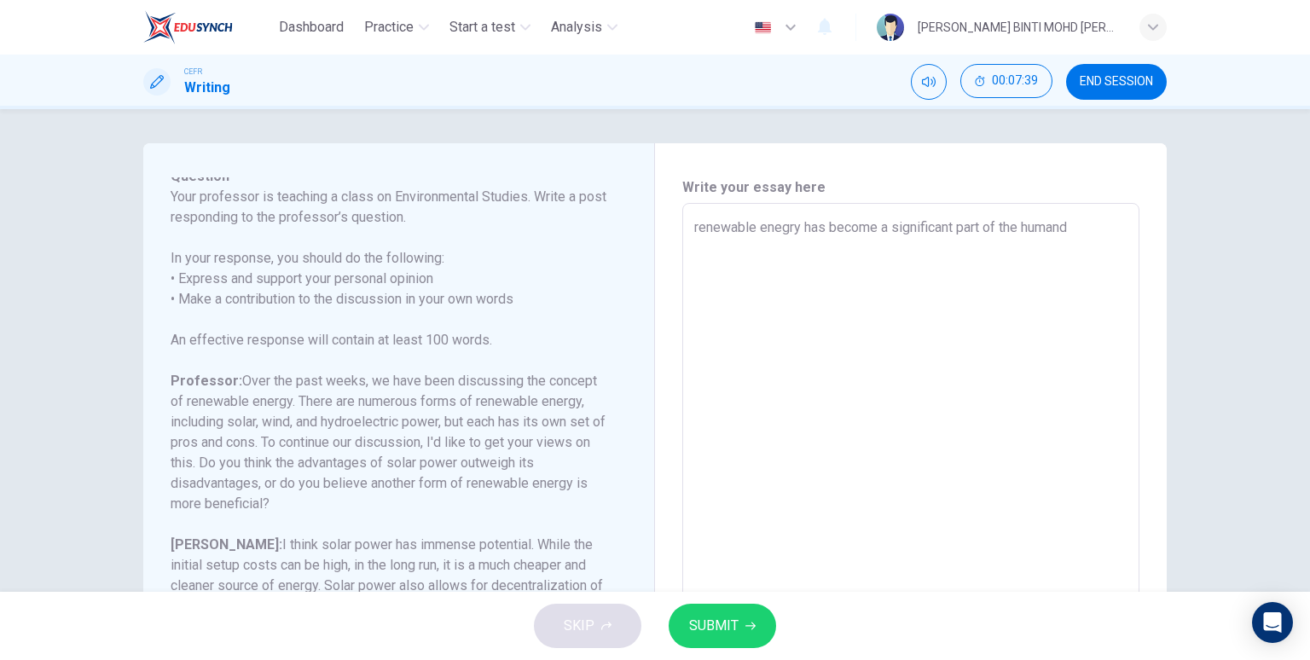
type textarea "renewable enegry has become a significant part of the humandk"
type textarea "x"
type textarea "renewable enegry has become a significant part of the humandki"
type textarea "x"
type textarea "renewable enegry has become a significant part of the humandkin"
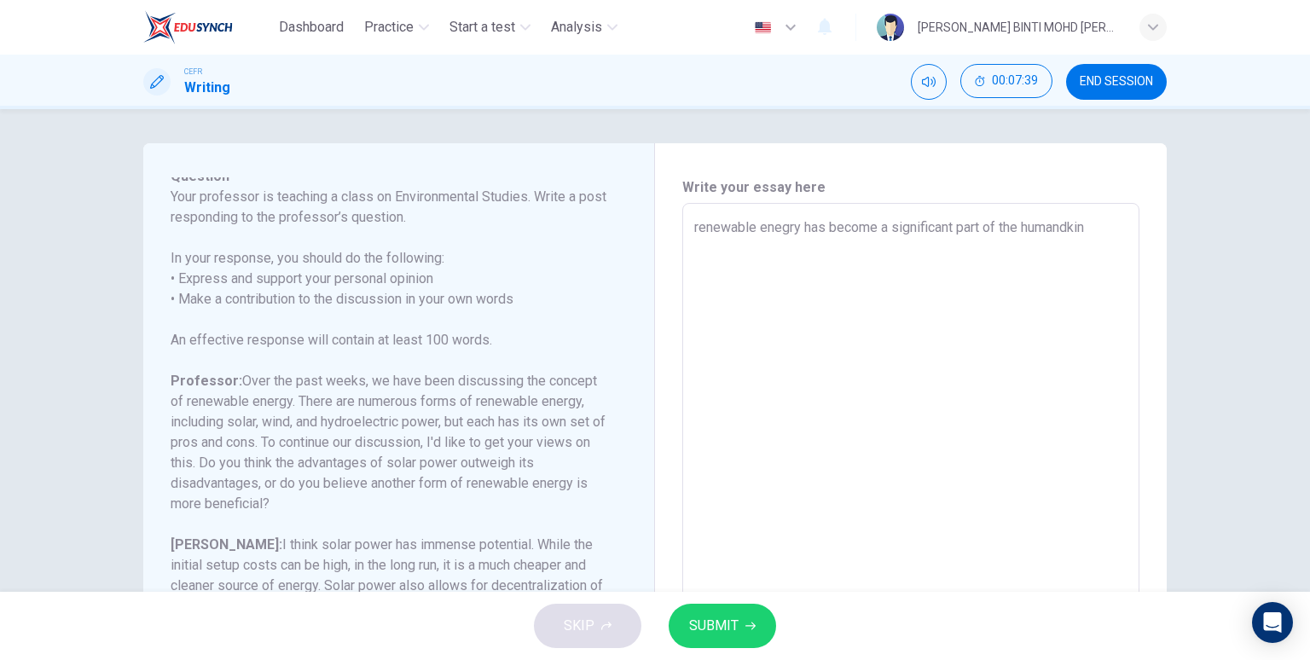
type textarea "x"
type textarea "renewable enegry has become a significant part of the humandkin d"
type textarea "x"
type textarea "renewable enegry has become a significant part of the humandkin"
type textarea "x"
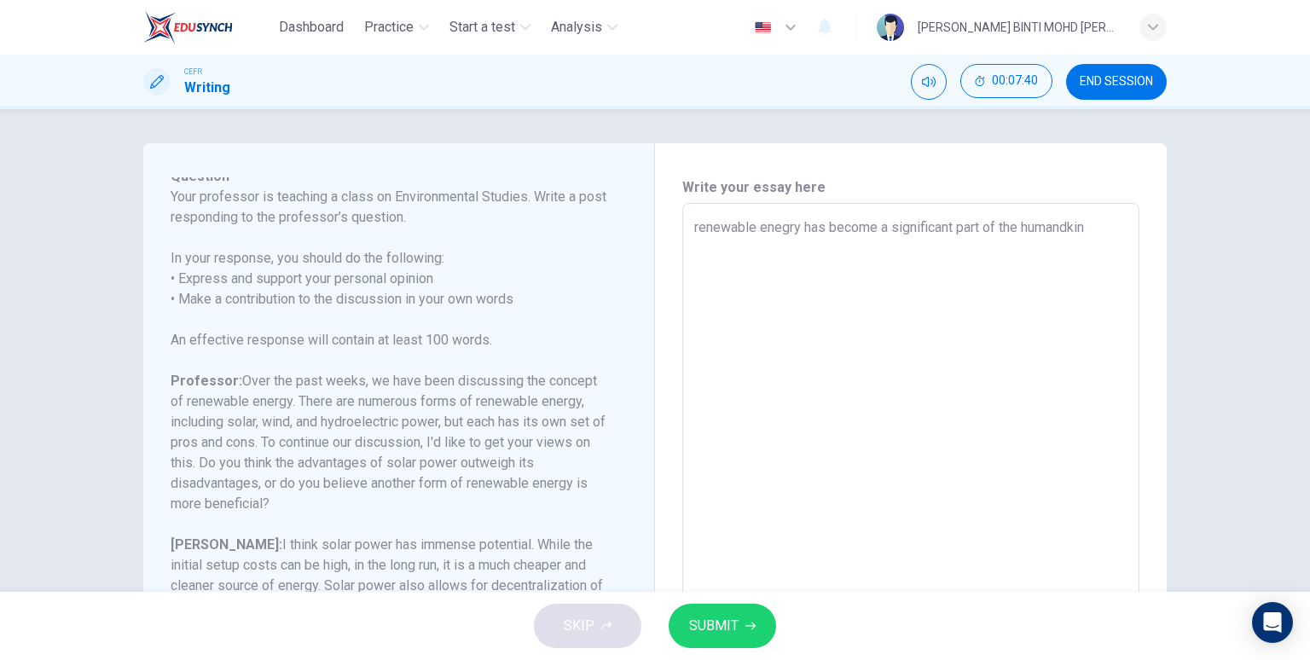
type textarea "renewable enegry has become a significant part of the humandkin"
type textarea "x"
type textarea "renewable enegry has become a significant part of the humandkind"
type textarea "x"
type textarea "renewable enegry has become a significant part of the humandkind"
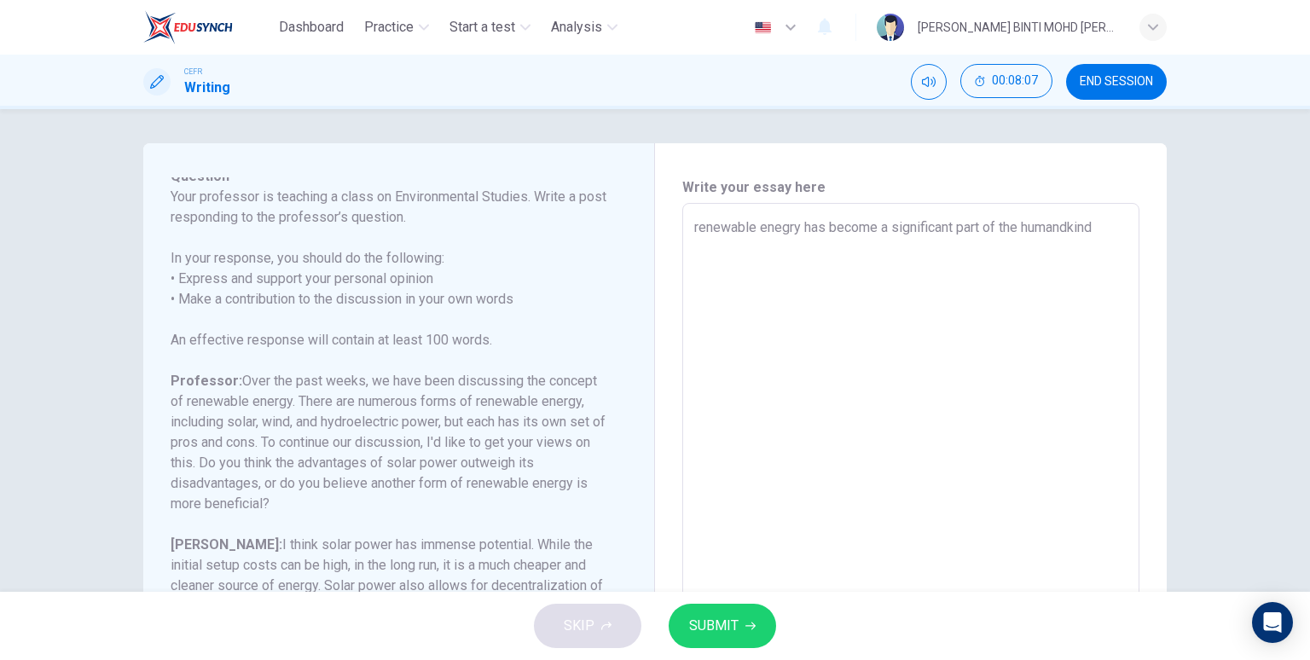
type textarea "x"
type textarea "renewable enegry has become a significant part of the humandkind a"
type textarea "x"
type textarea "renewable enegry has become a significant part of the humandkind"
type textarea "x"
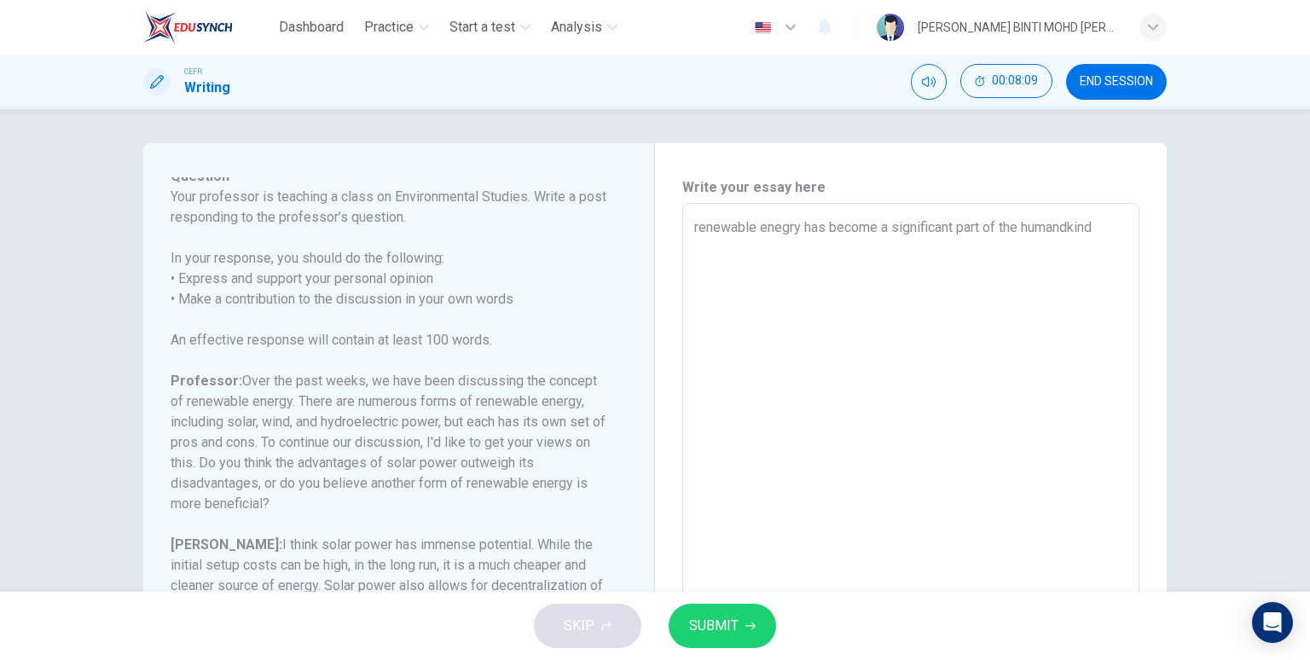
type textarea "renewable enegry has become a significant part of the humandkind n"
type textarea "x"
type textarea "renewable enegry has become a significant part of the humandkind na"
type textarea "x"
type textarea "renewable enegry has become a significant part of the humandkind nam"
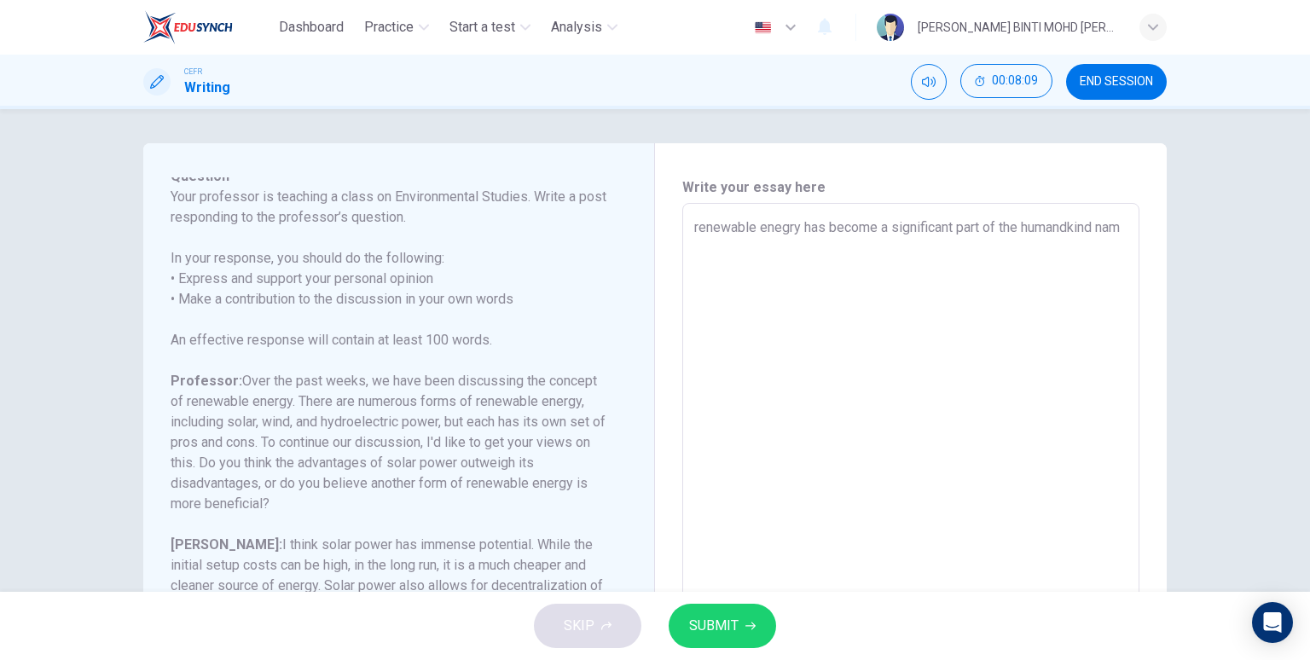
type textarea "x"
type textarea "renewable enegry has become a significant part of the humandkind name"
type textarea "x"
type textarea "renewable enegry has become a significant part of the humandkind namel"
type textarea "x"
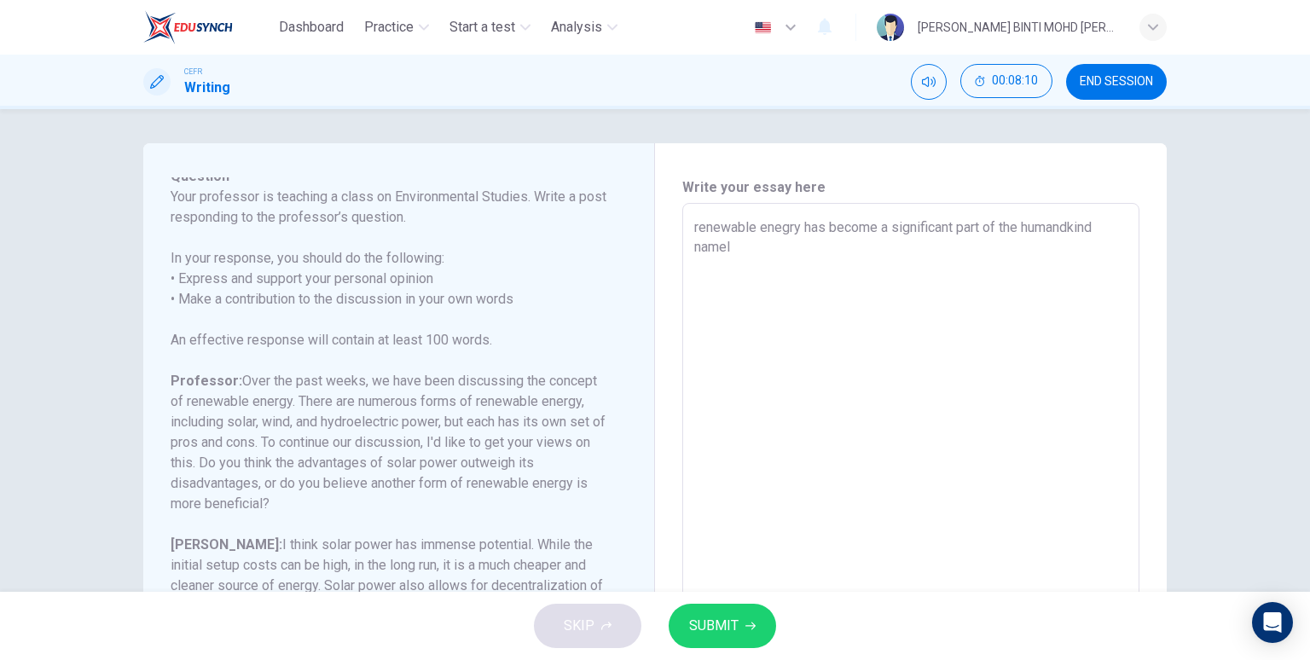
type textarea "renewable enegry has become a significant part of the humandkind namely"
type textarea "x"
type textarea "renewable enegry has become a significant part of the humandkind namely"
type textarea "x"
type textarea "renewable enegry has become a significant part of the humandkind namely t"
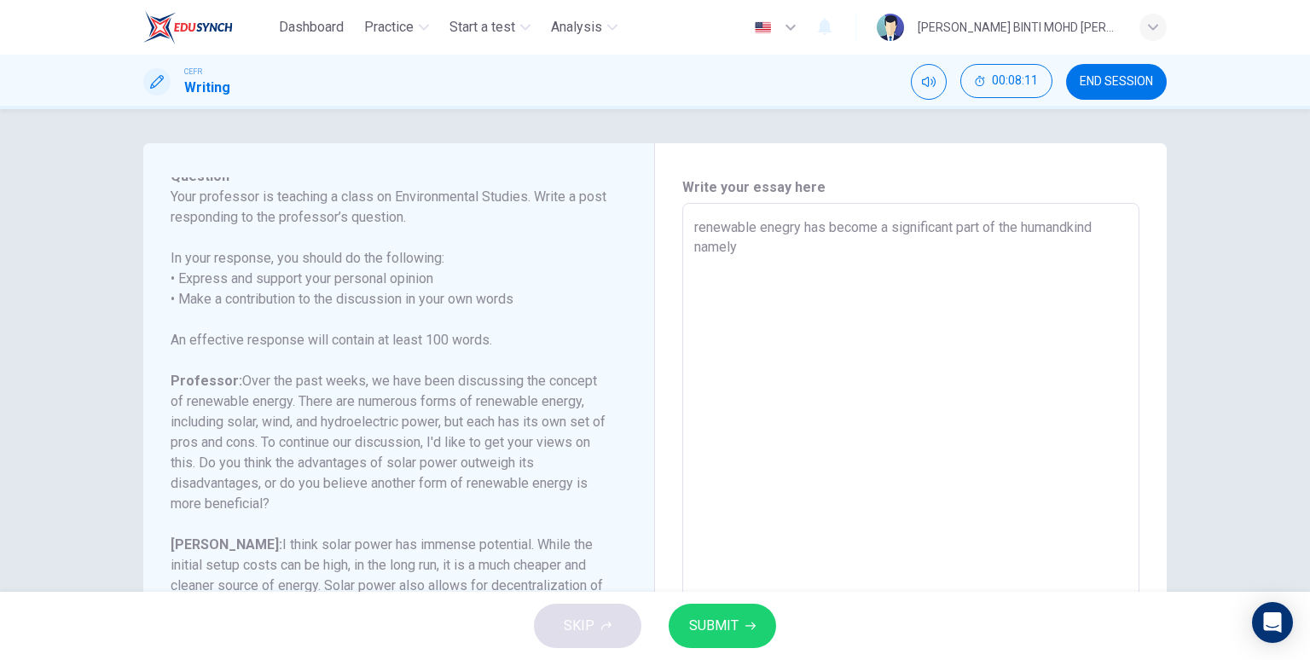
type textarea "x"
type textarea "renewable enegry has become a significant part of the humandkind namely th"
type textarea "x"
type textarea "renewable enegry has become a significant part of the humandkind namely tha"
type textarea "x"
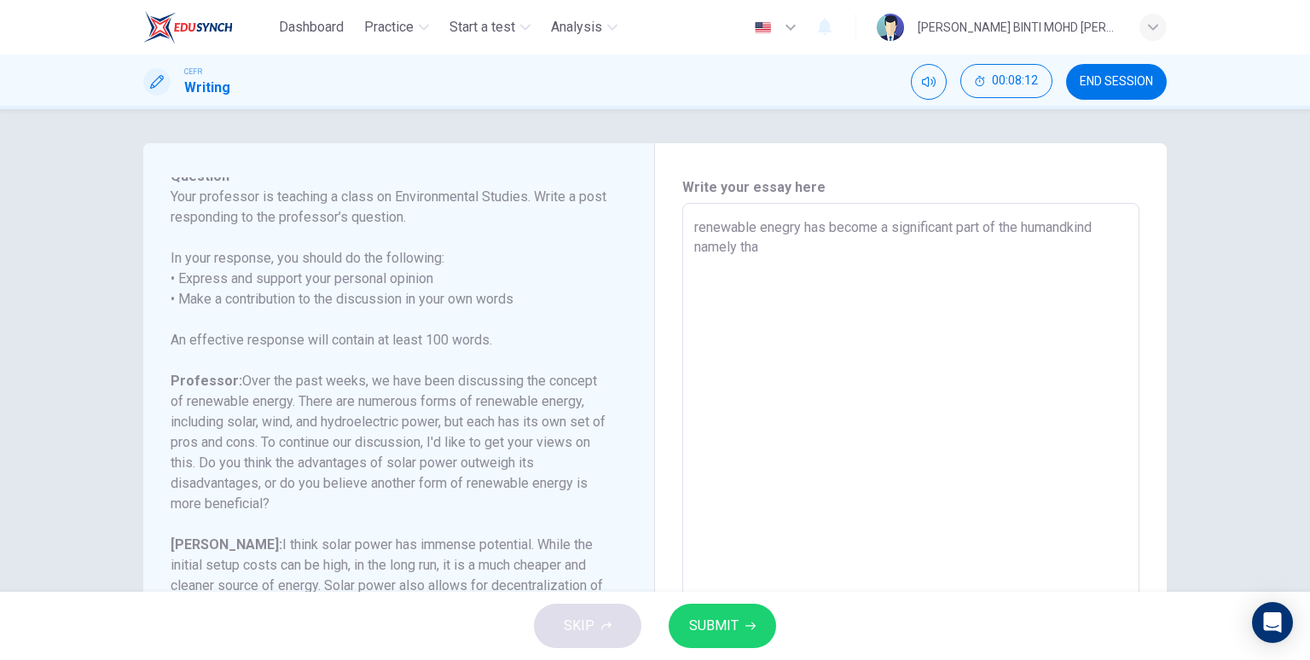
type textarea "renewable enegry has become a significant part of the humandkind namely that"
type textarea "x"
type textarea "renewable enegry has become a significant part of the humandkind namely that"
type textarea "x"
type textarea "renewable enegry has become a significant part of the humandkind namely that i"
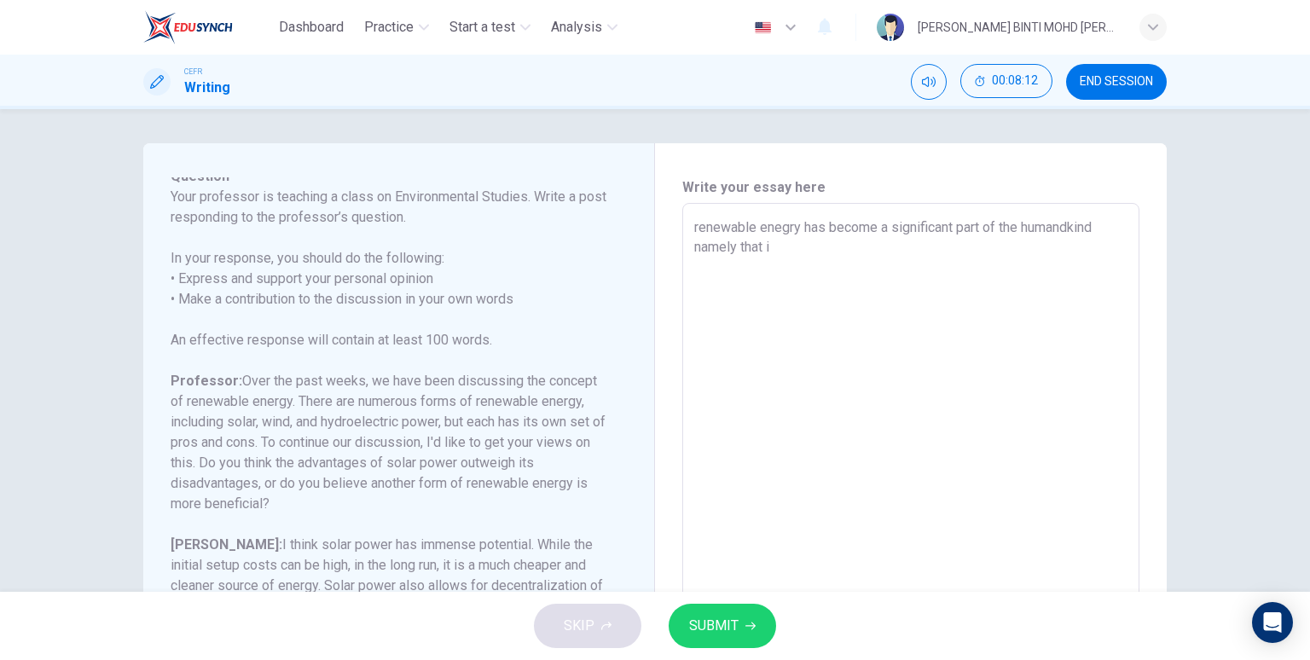
type textarea "x"
type textarea "renewable enegry has become a significant part of the humandkind namely that it"
type textarea "x"
type textarea "renewable enegry has become a significant part of the humandkind namely that it"
type textarea "x"
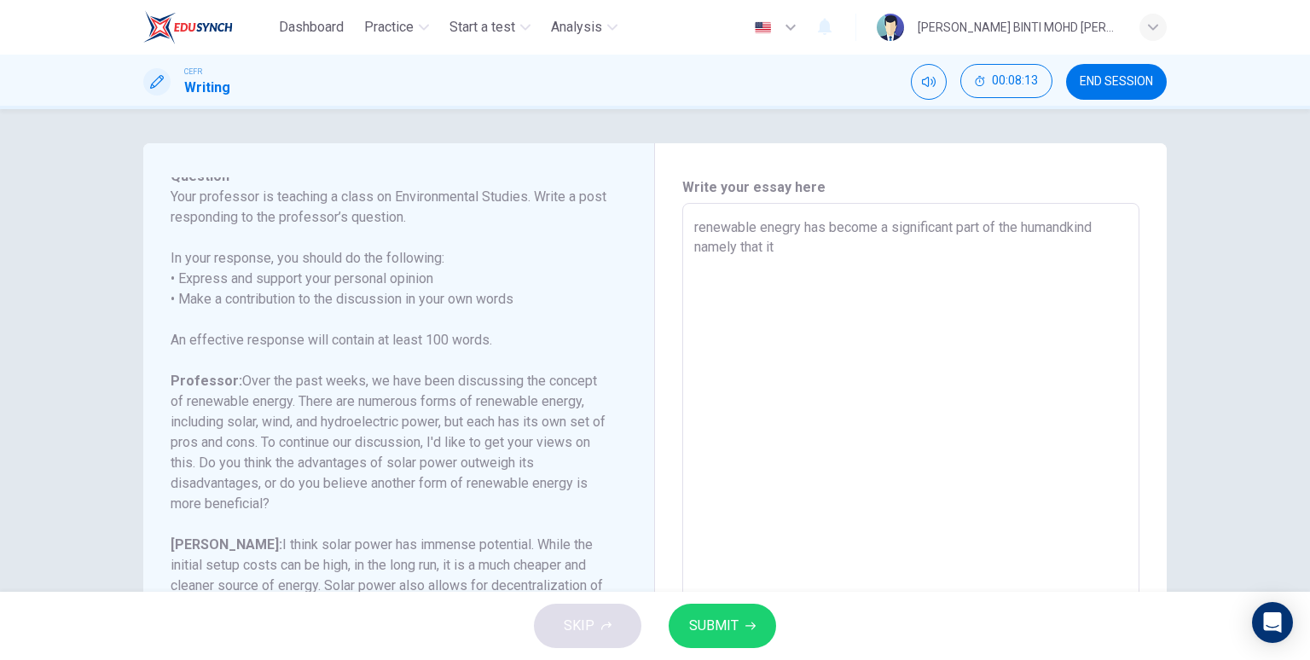
type textarea "renewable enegry has become a significant part of the humandkind namely that it…"
type textarea "x"
type textarea "renewable enegry has become a significant part of the humandkind namely that it…"
type textarea "x"
type textarea "renewable enegry has become a significant part of the humandkind namely that it…"
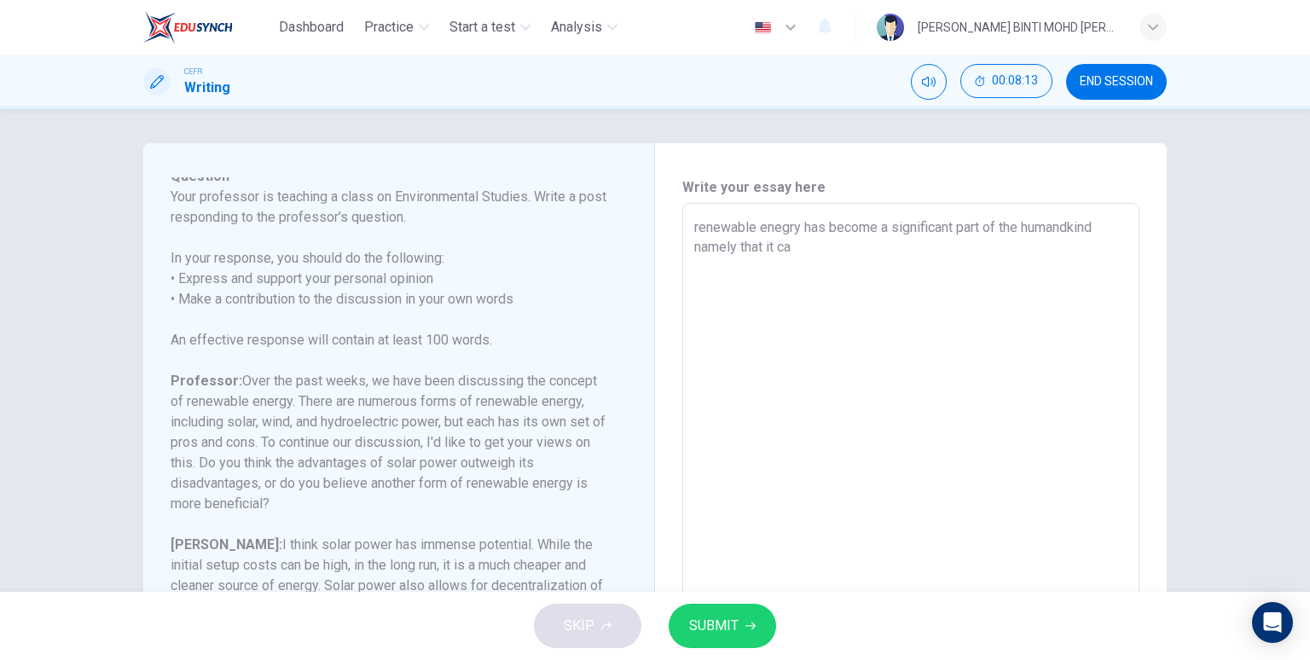
type textarea "x"
type textarea "renewable enegry has become a significant part of the humandkind namely that it…"
type textarea "x"
type textarea "renewable enegry has become a significant part of the humandkind namely that it…"
type textarea "x"
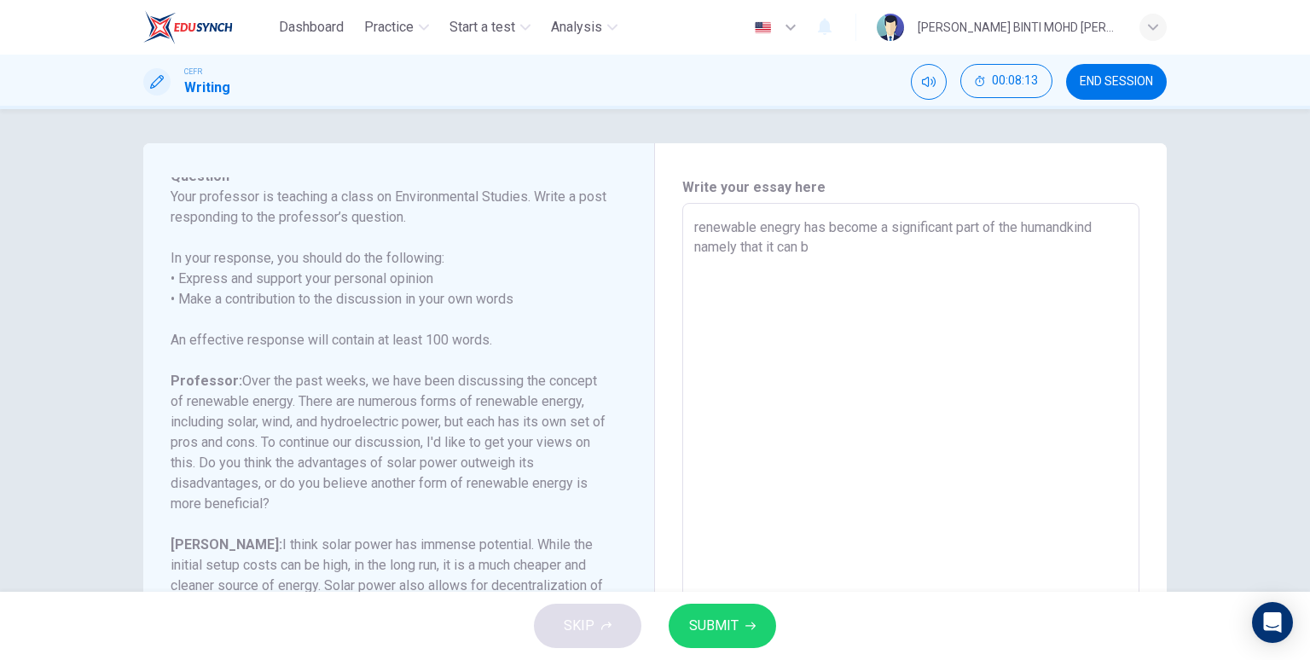
type textarea "renewable enegry has become a significant part of the humandkind namely that it…"
type textarea "x"
type textarea "renewable enegry has become a significant part of the humandkind namely that it…"
type textarea "x"
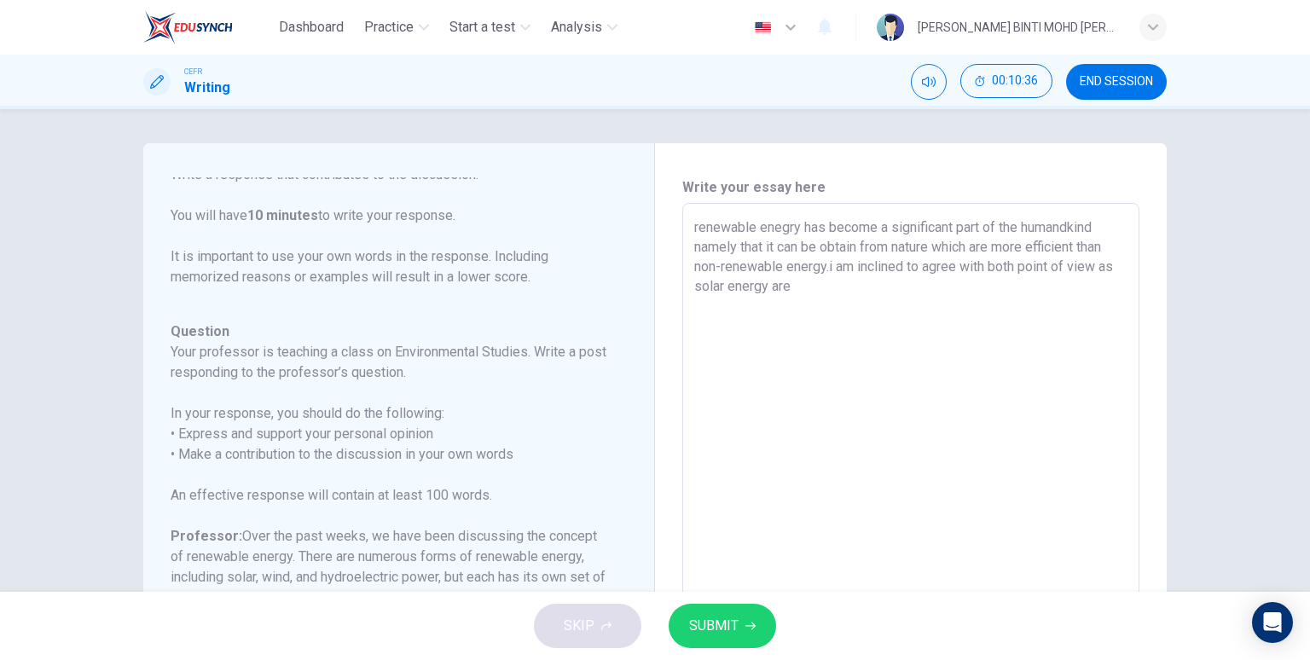
scroll to position [307, 0]
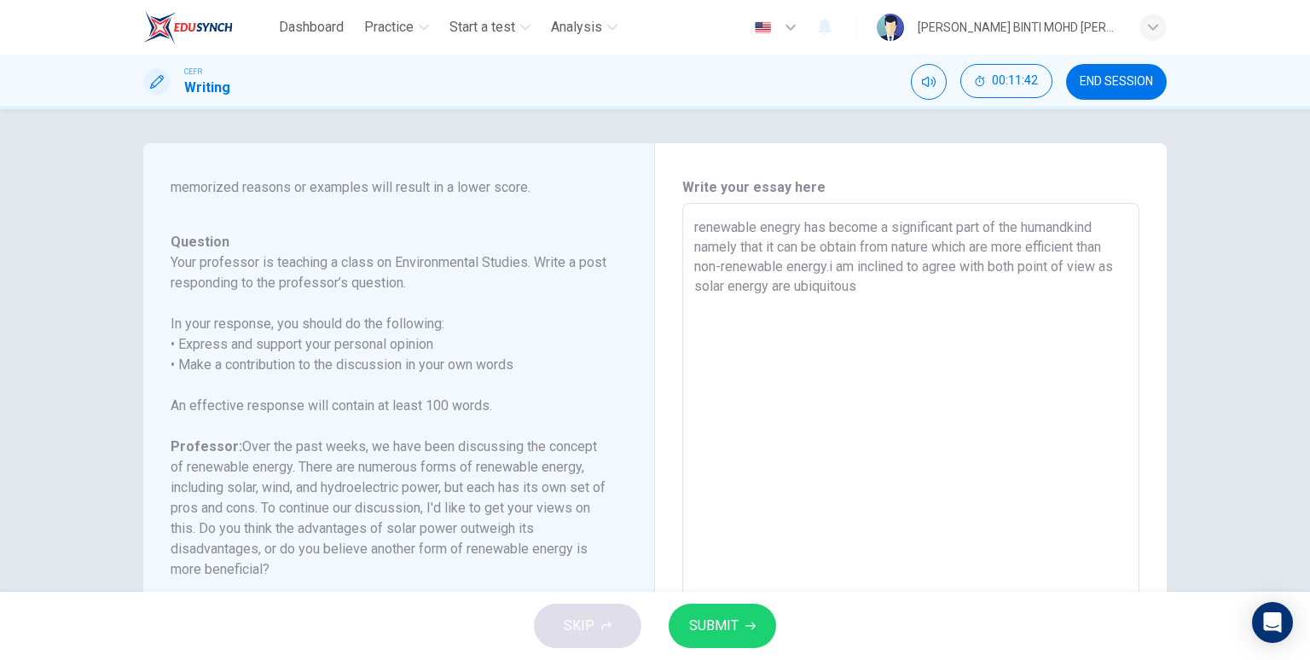
click at [825, 267] on textarea "renewable enegry has become a significant part of the humandkind namely that it…" at bounding box center [910, 487] width 433 height 541
click at [871, 296] on textarea "renewable enegry has become a significant part of the humandkind namely that it…" at bounding box center [910, 487] width 433 height 541
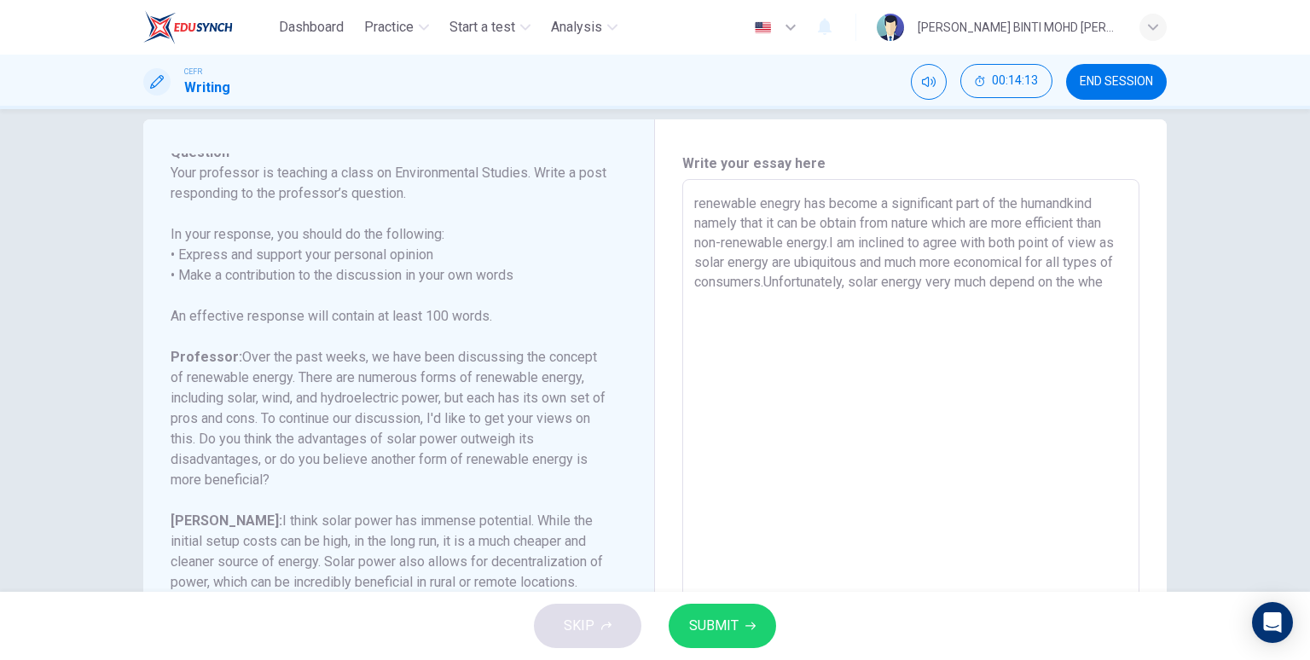
scroll to position [0, 0]
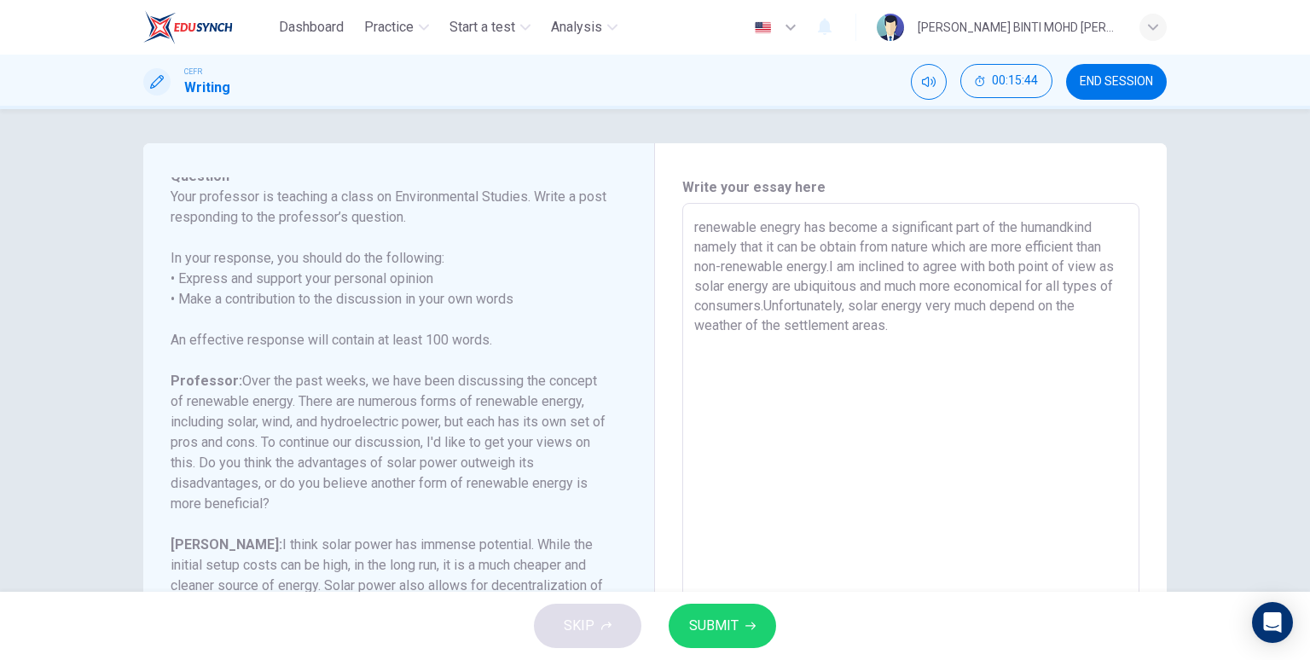
click at [696, 225] on textarea "renewable enegry has become a significant part of the humandkind namely that it…" at bounding box center [910, 487] width 433 height 541
click at [894, 327] on textarea "Renewable enegry has become a significant part of the humandkind namely that it…" at bounding box center [910, 487] width 433 height 541
click at [1080, 247] on textarea "Renewable enegry has become a significant part of the humandkind namely that it…" at bounding box center [910, 487] width 433 height 541
click at [933, 329] on textarea "Renewable enegry has become a significant part of the humandkind namely that it…" at bounding box center [910, 487] width 433 height 541
click at [1021, 346] on textarea "Renewable enegry has become a significant part of the humandkind namely that it…" at bounding box center [910, 487] width 433 height 541
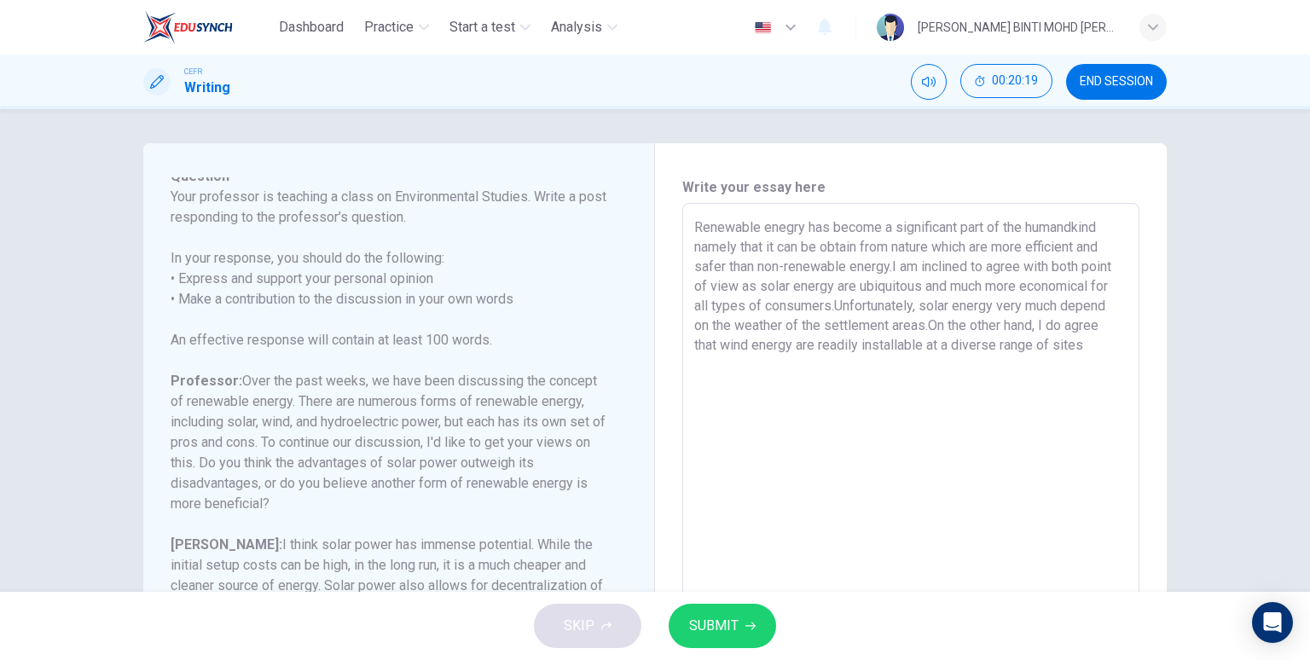
click at [1085, 348] on textarea "Renewable enegry has become a significant part of the humandkind namely that it…" at bounding box center [910, 487] width 433 height 541
click at [750, 367] on textarea "Renewable enegry has become a significant part of the humandkind namely that it…" at bounding box center [910, 487] width 433 height 541
drag, startPoint x: 1007, startPoint y: 368, endPoint x: 970, endPoint y: 373, distance: 36.9
click at [970, 373] on textarea "Renewable enegry has become a significant part of the humandkind namely that it…" at bounding box center [910, 487] width 433 height 541
